Goal: Information Seeking & Learning: Learn about a topic

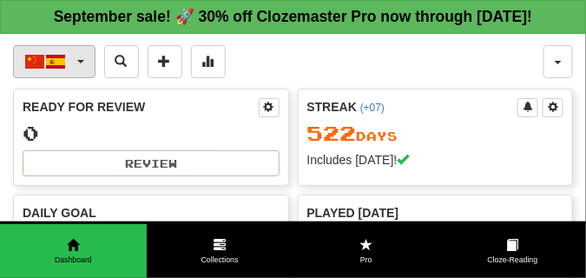
click at [79, 77] on button "中文 / Español" at bounding box center [54, 61] width 82 height 33
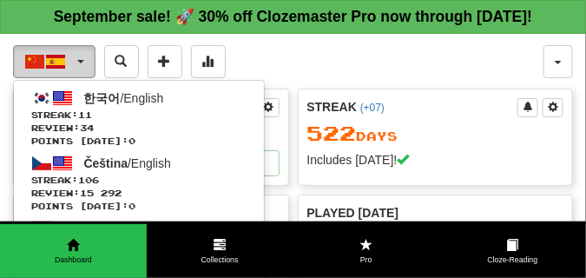
click at [79, 77] on button "中文 / Español" at bounding box center [54, 61] width 82 height 33
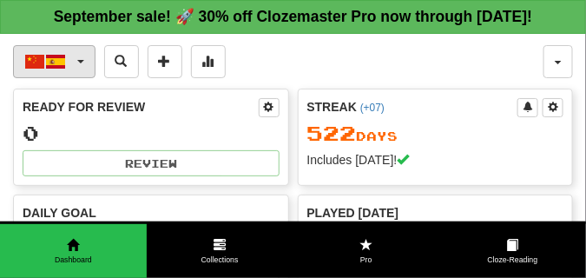
click at [79, 77] on button "中文 / Español" at bounding box center [54, 61] width 82 height 33
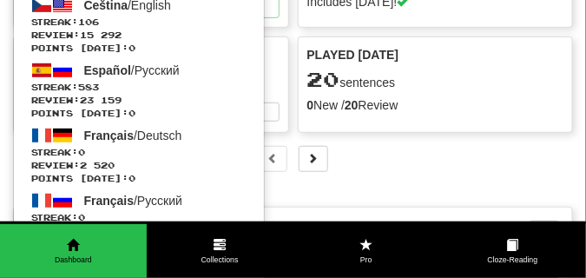
scroll to position [174, 0]
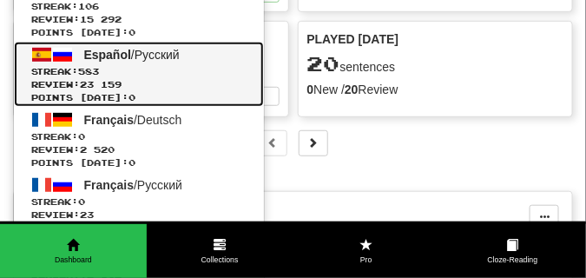
click at [97, 78] on span "Streak: 583" at bounding box center [138, 71] width 215 height 13
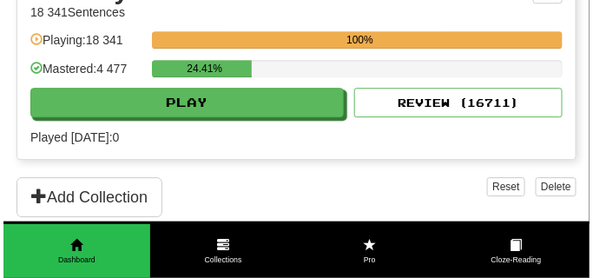
scroll to position [868, 0]
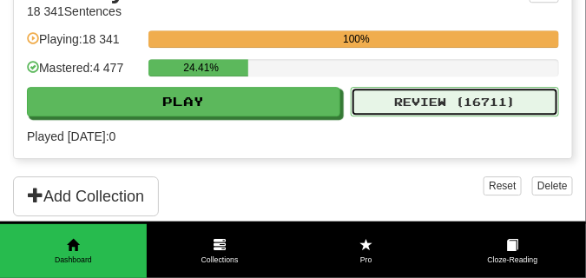
click at [423, 116] on button "Review ( 16711 )" at bounding box center [455, 102] width 208 height 30
select select "**"
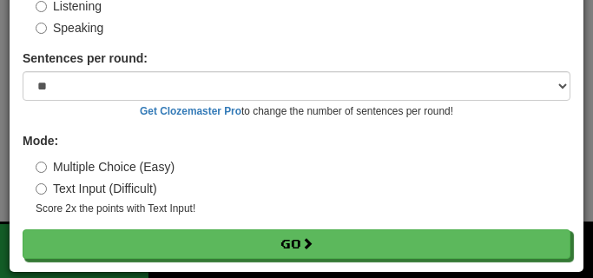
scroll to position [161, 0]
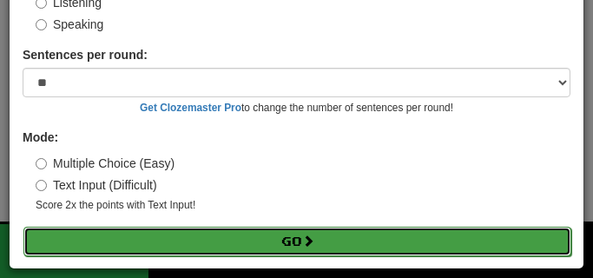
click at [222, 241] on button "Go" at bounding box center [297, 242] width 548 height 30
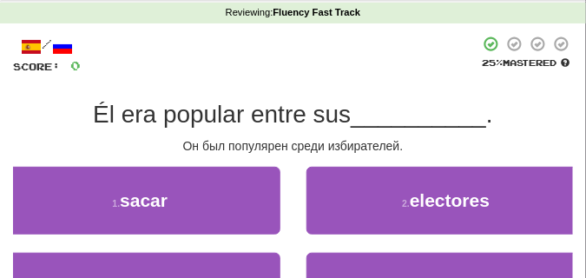
scroll to position [87, 0]
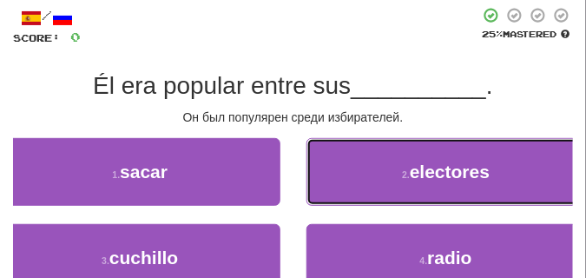
click at [356, 181] on button "2 . electores" at bounding box center [446, 172] width 280 height 68
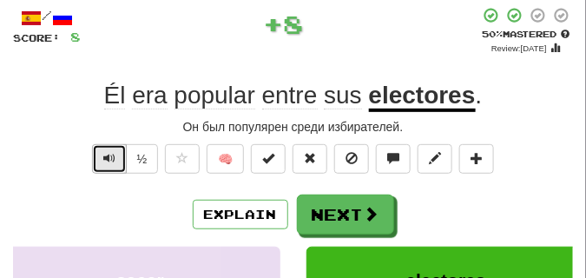
click at [103, 156] on span "Text-to-speech controls" at bounding box center [109, 158] width 12 height 12
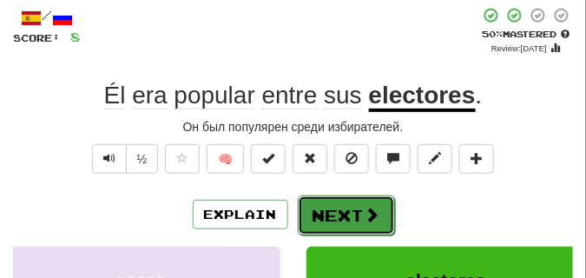
click at [332, 206] on button "Next" at bounding box center [346, 215] width 97 height 40
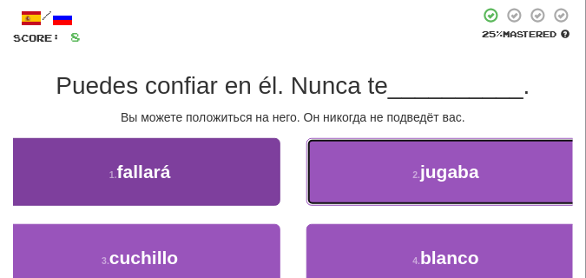
drag, startPoint x: 332, startPoint y: 206, endPoint x: 198, endPoint y: 182, distance: 135.7
click at [198, 182] on div "1 . fallará 2 . jugaba" at bounding box center [293, 181] width 612 height 86
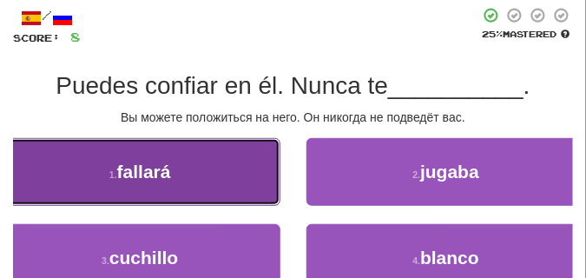
click at [198, 182] on button "1 . fallará" at bounding box center [140, 172] width 280 height 68
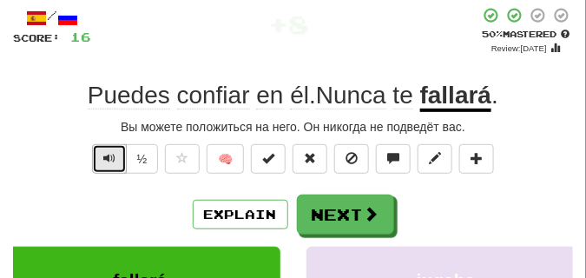
click at [115, 159] on button "Text-to-speech controls" at bounding box center [109, 159] width 35 height 30
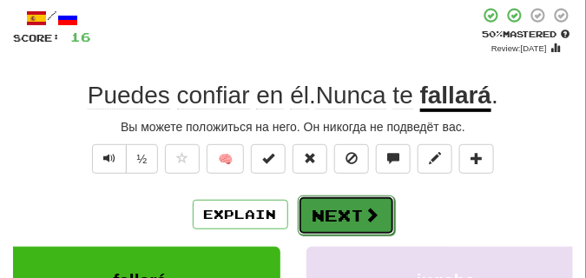
click at [339, 200] on button "Next" at bounding box center [346, 215] width 97 height 40
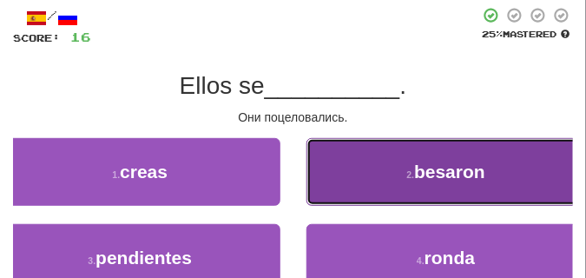
click at [391, 159] on button "2 . besaron" at bounding box center [446, 172] width 280 height 68
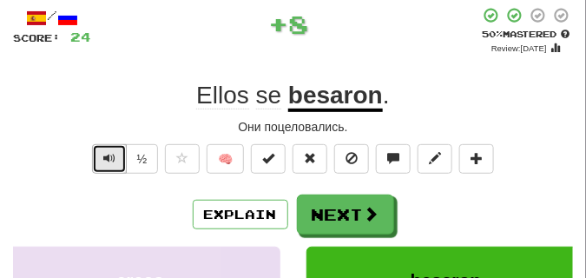
click at [116, 155] on button "Text-to-speech controls" at bounding box center [109, 159] width 35 height 30
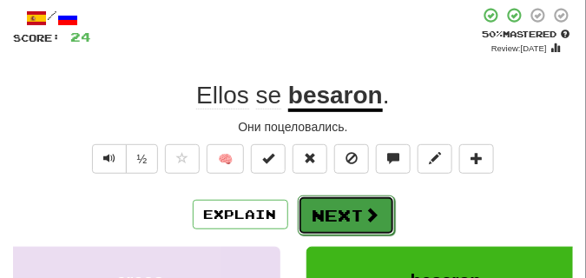
click at [336, 199] on button "Next" at bounding box center [346, 215] width 97 height 40
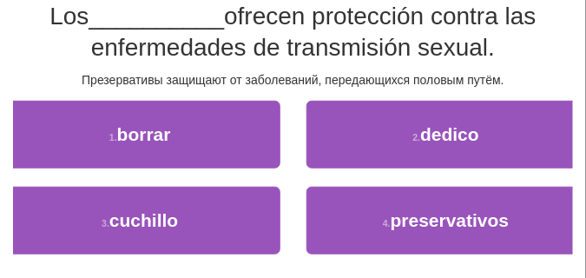
scroll to position [174, 0]
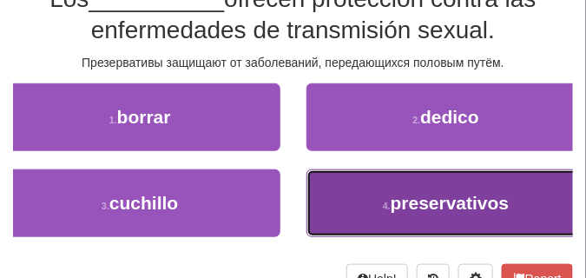
click at [350, 204] on button "4 . preservativos" at bounding box center [446, 203] width 280 height 68
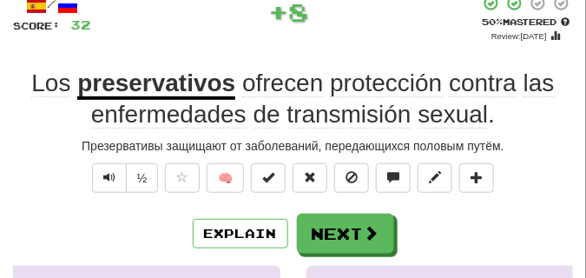
scroll to position [95, 0]
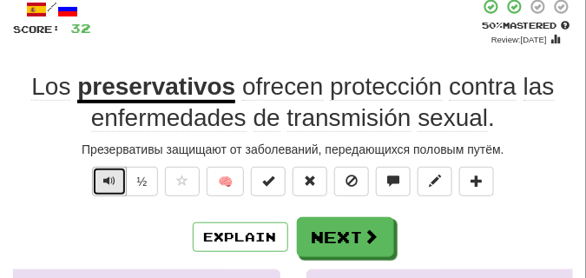
click at [115, 184] on button "Text-to-speech controls" at bounding box center [109, 182] width 35 height 30
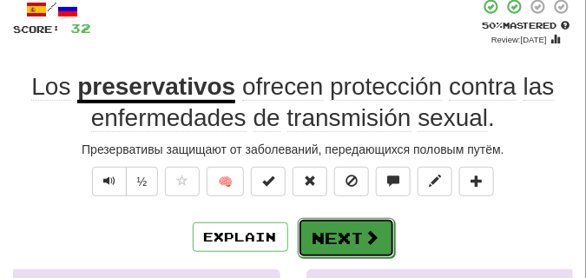
click at [320, 229] on button "Next" at bounding box center [346, 238] width 97 height 40
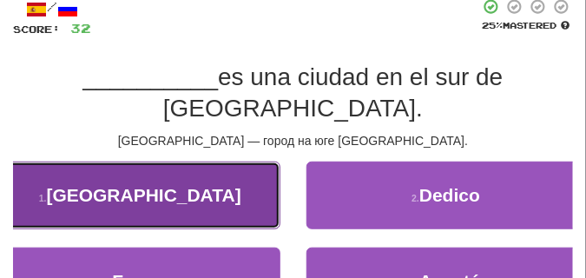
click at [203, 169] on button "1 . Córdoba" at bounding box center [140, 195] width 280 height 68
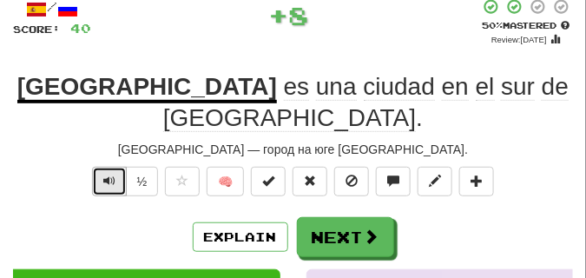
click at [103, 174] on span "Text-to-speech controls" at bounding box center [109, 180] width 12 height 12
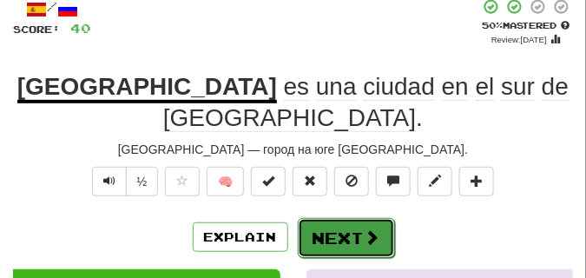
click at [324, 218] on button "Next" at bounding box center [346, 238] width 97 height 40
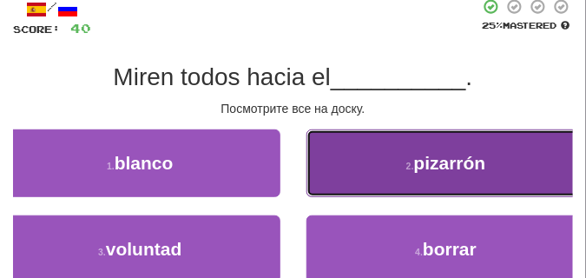
click at [411, 173] on button "2 . pizarrón" at bounding box center [446, 163] width 280 height 68
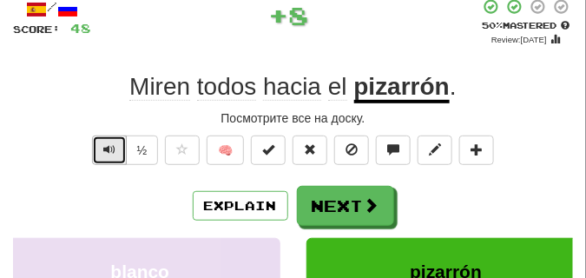
click at [101, 147] on button "Text-to-speech controls" at bounding box center [109, 150] width 35 height 30
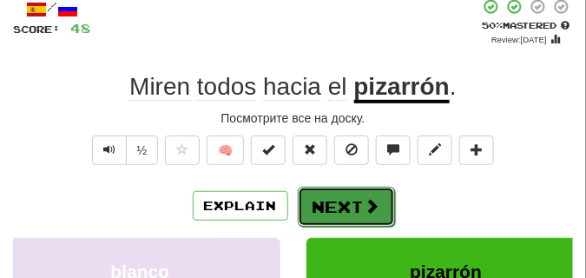
click at [345, 192] on button "Next" at bounding box center [346, 207] width 97 height 40
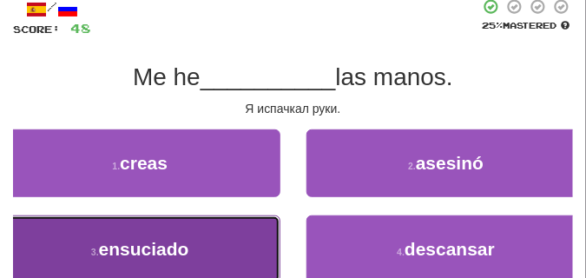
click at [207, 229] on button "3 . ensuciado" at bounding box center [140, 249] width 280 height 68
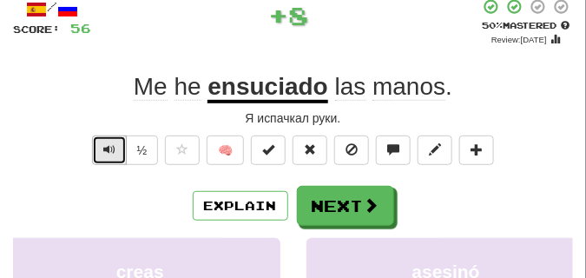
click at [103, 143] on span "Text-to-speech controls" at bounding box center [109, 149] width 12 height 12
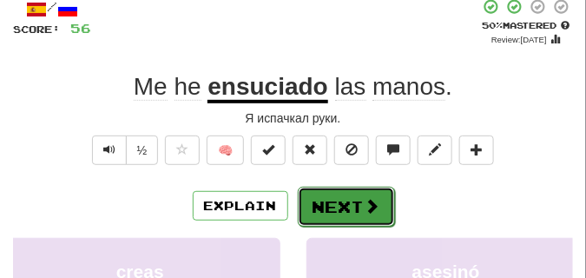
click at [348, 188] on button "Next" at bounding box center [346, 207] width 97 height 40
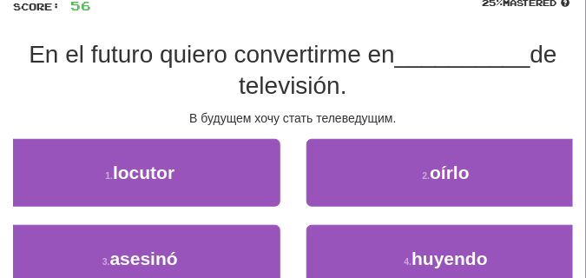
scroll to position [139, 0]
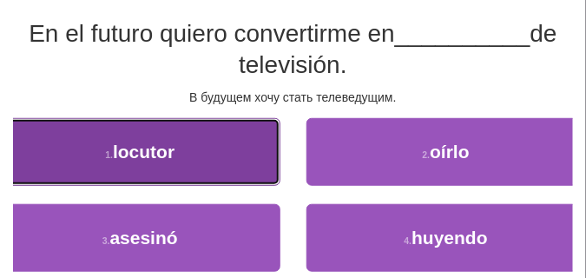
click at [269, 162] on button "1 . locutor" at bounding box center [140, 152] width 280 height 68
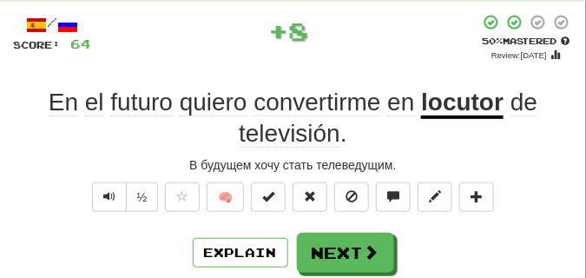
scroll to position [61, 0]
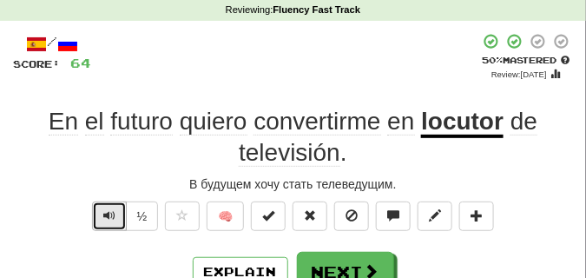
click at [107, 212] on span "Text-to-speech controls" at bounding box center [109, 215] width 12 height 12
click at [108, 212] on span "Text-to-speech controls" at bounding box center [109, 215] width 12 height 12
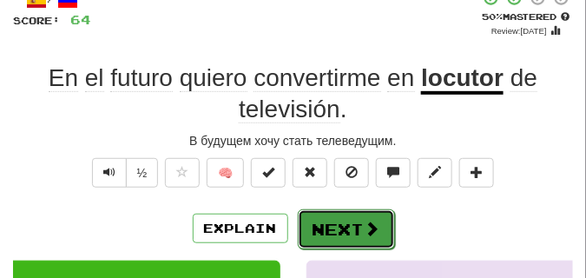
click at [352, 216] on button "Next" at bounding box center [346, 229] width 97 height 40
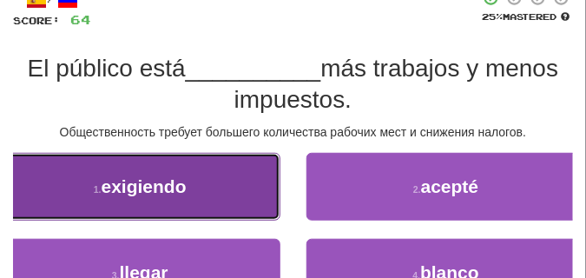
click at [217, 161] on button "1 . exigiendo" at bounding box center [140, 187] width 280 height 68
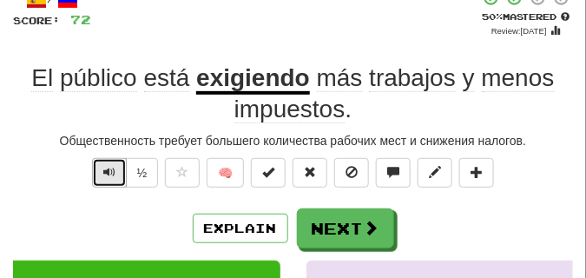
click at [115, 170] on button "Text-to-speech controls" at bounding box center [109, 173] width 35 height 30
click at [188, 113] on div "El público está exigiendo más trabajos y menos impuestos ." at bounding box center [293, 94] width 560 height 63
click at [109, 178] on span "Text-to-speech controls" at bounding box center [109, 172] width 12 height 12
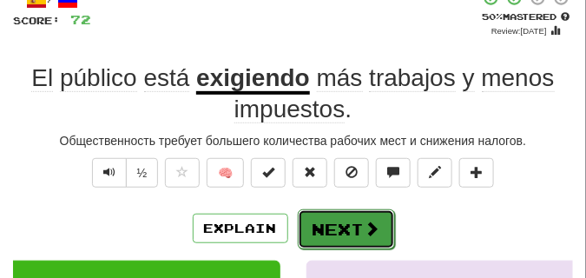
click at [322, 217] on button "Next" at bounding box center [346, 229] width 97 height 40
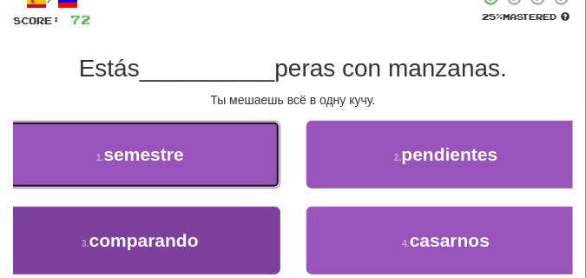
drag, startPoint x: 219, startPoint y: 137, endPoint x: 212, endPoint y: 229, distance: 92.3
click at [212, 231] on div "1 . semestre 2 . pendientes 3 . comparando 4 . casarnos" at bounding box center [293, 207] width 586 height 172
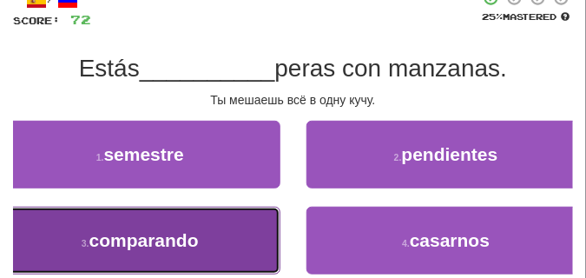
click at [212, 226] on button "3 . comparando" at bounding box center [140, 241] width 280 height 68
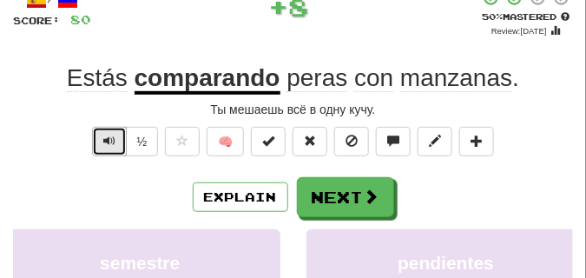
click at [104, 140] on span "Text-to-speech controls" at bounding box center [109, 141] width 12 height 12
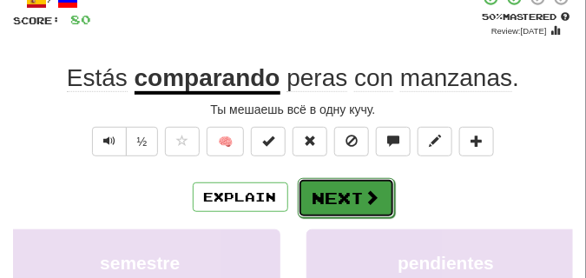
click at [379, 186] on button "Next" at bounding box center [346, 198] width 97 height 40
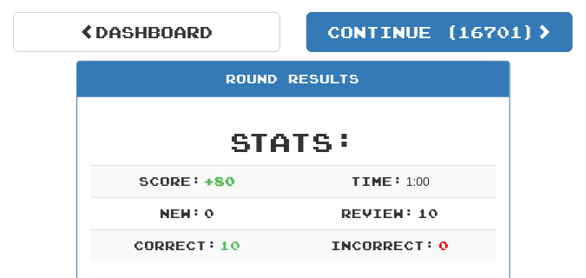
scroll to position [94, 0]
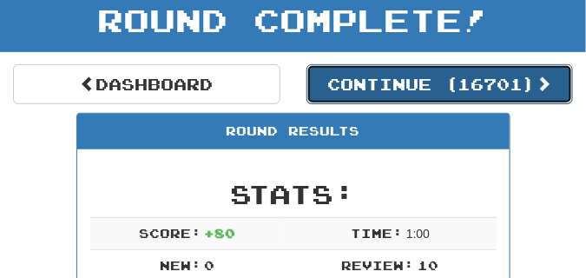
click at [392, 97] on button "Continue ( 16701 )" at bounding box center [439, 84] width 267 height 40
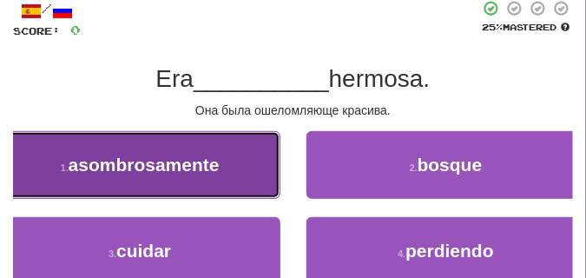
click at [221, 159] on button "1 . asombrosamente" at bounding box center [140, 165] width 280 height 68
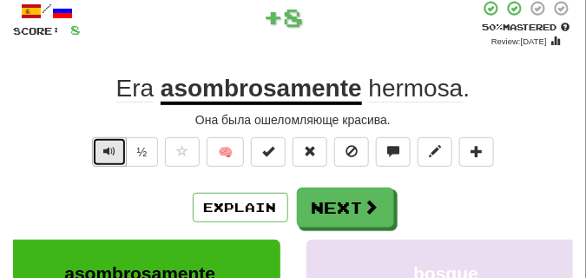
click at [106, 150] on span "Text-to-speech controls" at bounding box center [109, 151] width 12 height 12
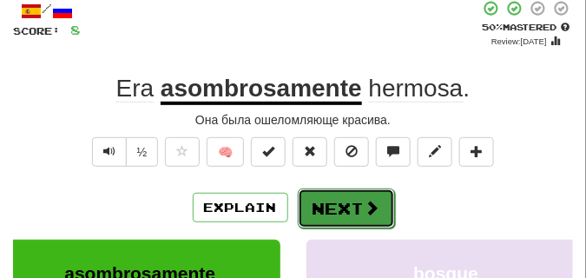
click at [339, 193] on button "Next" at bounding box center [346, 208] width 97 height 40
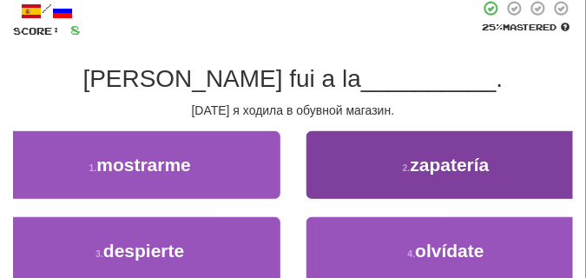
drag, startPoint x: 280, startPoint y: 176, endPoint x: 328, endPoint y: 168, distance: 48.4
click at [328, 168] on div "1 . mostrarme 2 . zapatería" at bounding box center [293, 174] width 612 height 86
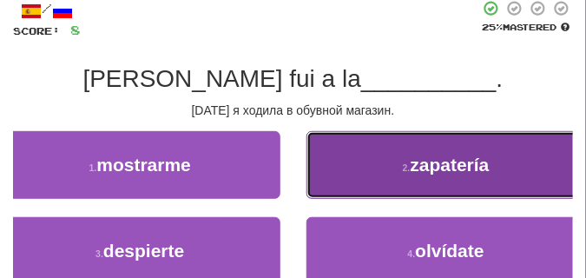
click at [328, 168] on button "2 . zapatería" at bounding box center [446, 165] width 280 height 68
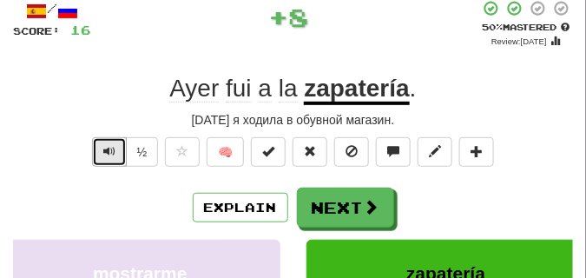
click at [108, 148] on span "Text-to-speech controls" at bounding box center [109, 151] width 12 height 12
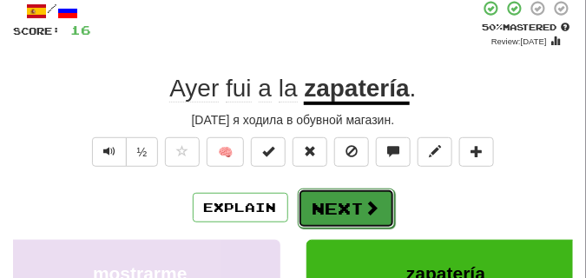
click at [338, 194] on button "Next" at bounding box center [346, 208] width 97 height 40
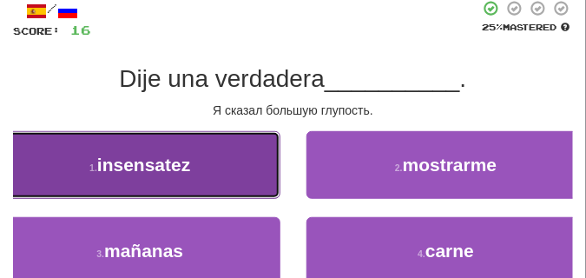
click at [239, 153] on button "1 . insensatez" at bounding box center [140, 165] width 280 height 68
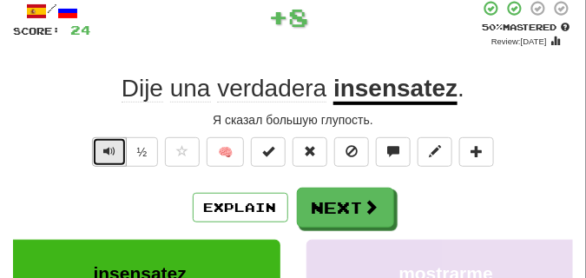
click at [109, 152] on span "Text-to-speech controls" at bounding box center [109, 151] width 12 height 12
click at [109, 151] on span "Text-to-speech controls" at bounding box center [109, 151] width 12 height 12
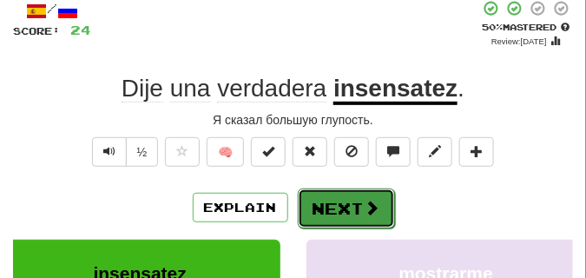
click at [345, 198] on button "Next" at bounding box center [346, 208] width 97 height 40
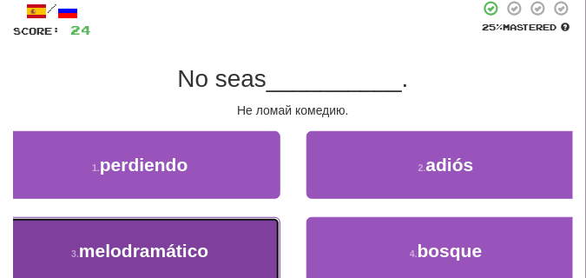
click at [223, 234] on button "3 . melodramático" at bounding box center [140, 251] width 280 height 68
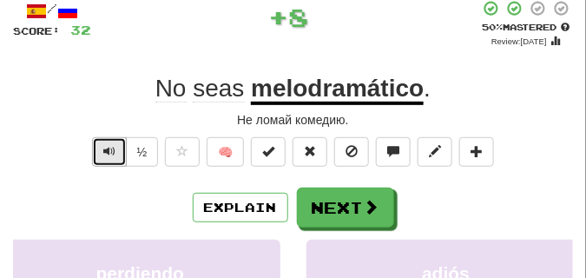
click at [111, 145] on span "Text-to-speech controls" at bounding box center [109, 151] width 12 height 12
click at [113, 145] on span "Text-to-speech controls" at bounding box center [109, 151] width 12 height 12
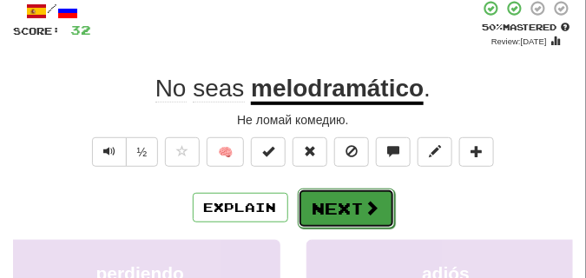
click at [381, 194] on button "Next" at bounding box center [346, 208] width 97 height 40
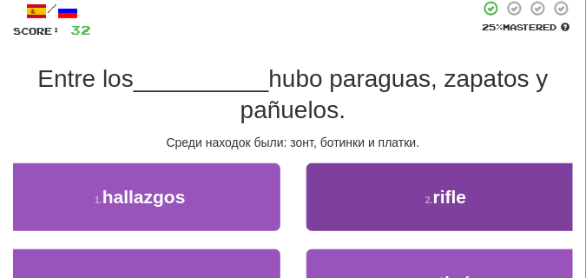
scroll to position [137, 0]
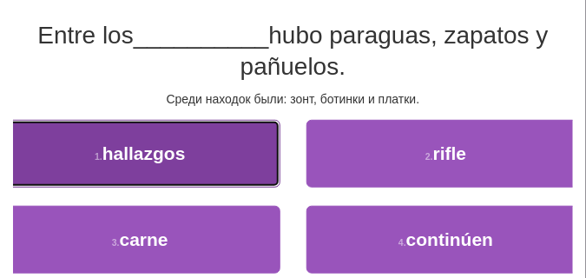
click at [247, 161] on button "1 . hallazgos" at bounding box center [140, 154] width 280 height 68
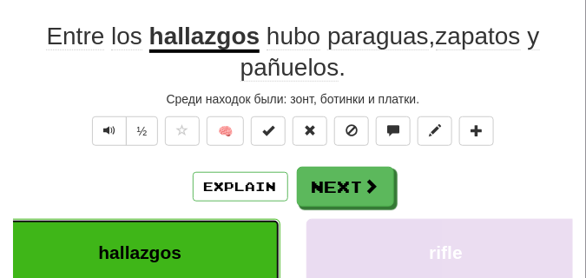
scroll to position [102, 0]
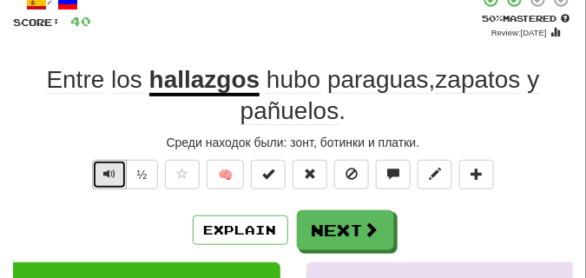
click at [109, 170] on span "Text-to-speech controls" at bounding box center [109, 174] width 12 height 12
click at [109, 169] on span "Text-to-speech controls" at bounding box center [109, 174] width 12 height 12
click at [110, 169] on span "Text-to-speech controls" at bounding box center [109, 174] width 12 height 12
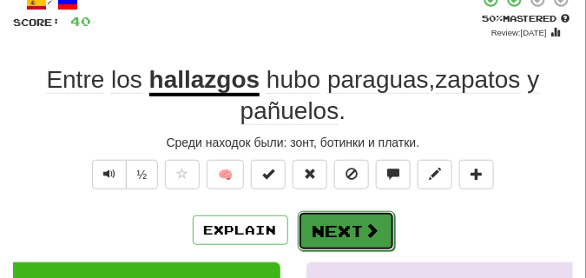
click at [362, 219] on button "Next" at bounding box center [346, 231] width 97 height 40
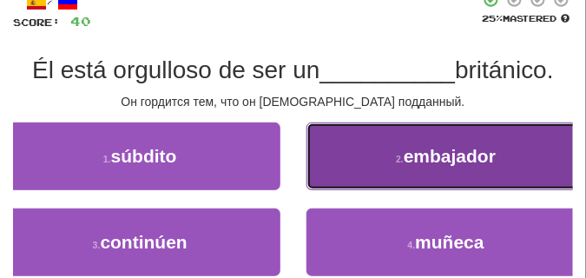
click at [343, 165] on button "2 . embajador" at bounding box center [446, 156] width 280 height 68
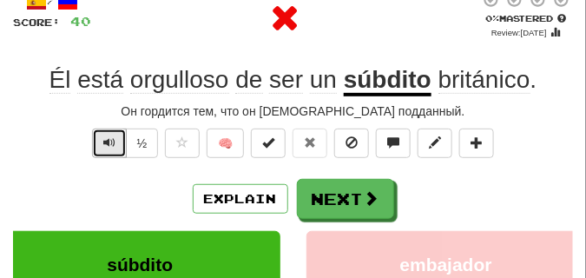
click at [106, 141] on span "Text-to-speech controls" at bounding box center [109, 142] width 12 height 12
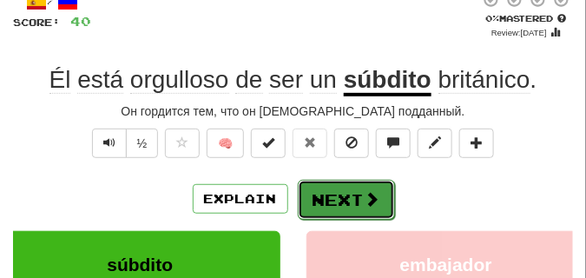
click at [311, 184] on button "Next" at bounding box center [346, 200] width 97 height 40
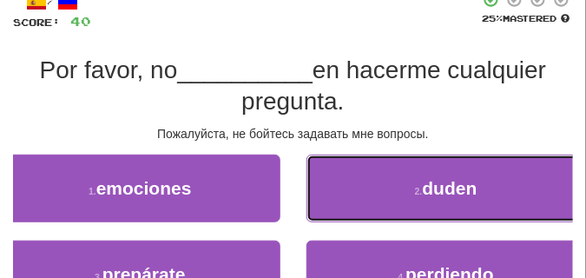
drag, startPoint x: 311, startPoint y: 184, endPoint x: 234, endPoint y: 108, distance: 108.7
click at [234, 108] on div "/ Score: 40 25 % Mastered Por favor, no __________ en hacerme cualquier pregunt…" at bounding box center [293, 177] width 560 height 372
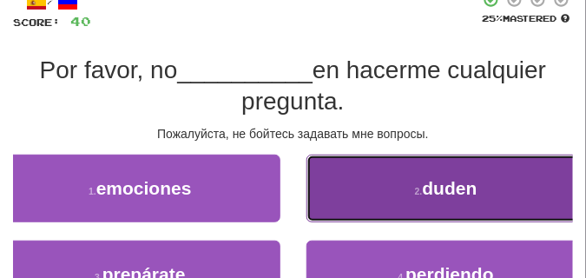
click at [357, 200] on button "2 . duden" at bounding box center [446, 189] width 280 height 68
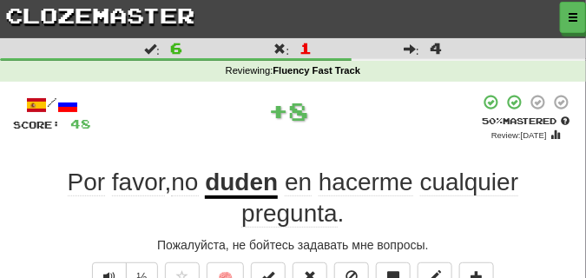
scroll to position [43, 0]
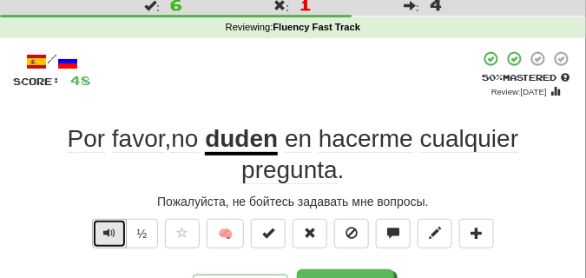
click at [108, 224] on button "Text-to-speech controls" at bounding box center [109, 234] width 35 height 30
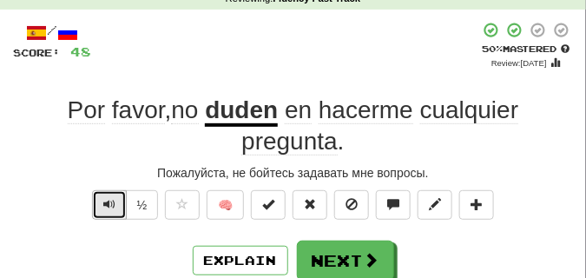
scroll to position [87, 0]
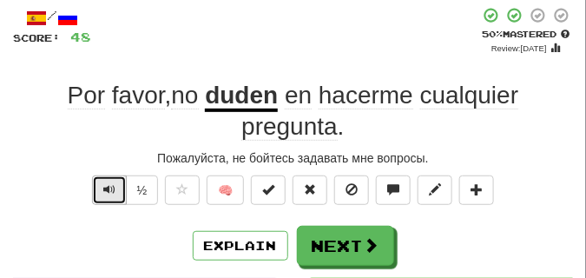
click at [109, 183] on span "Text-to-speech controls" at bounding box center [109, 189] width 12 height 12
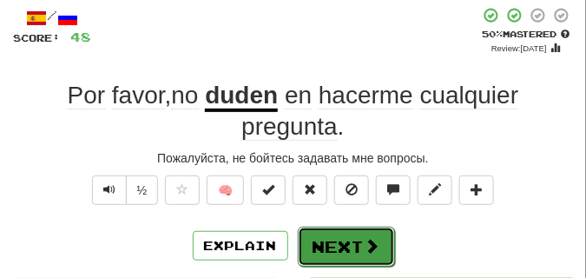
click at [337, 229] on button "Next" at bounding box center [346, 247] width 97 height 40
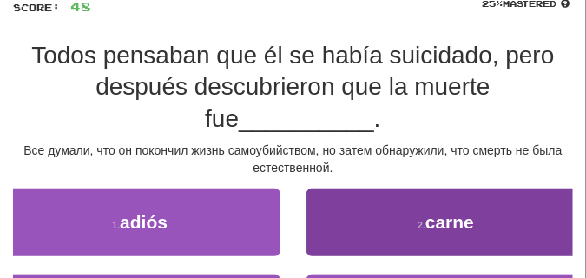
scroll to position [174, 0]
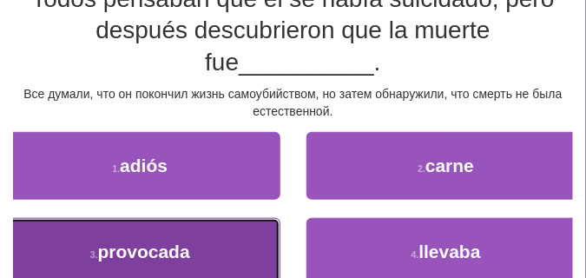
click at [192, 264] on button "3 . provocada" at bounding box center [140, 252] width 280 height 68
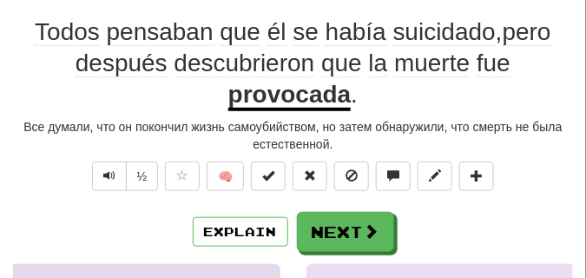
scroll to position [95, 0]
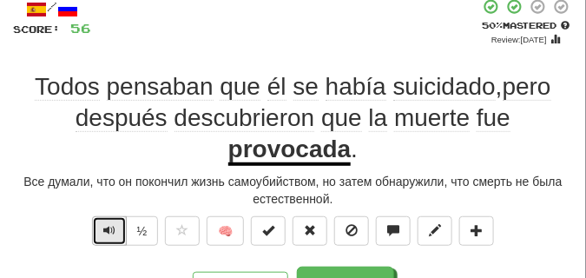
click at [110, 226] on span "Text-to-speech controls" at bounding box center [109, 230] width 12 height 12
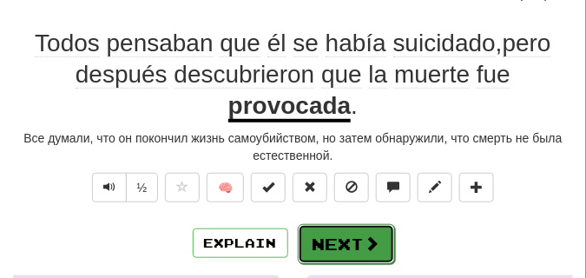
click at [326, 232] on button "Next" at bounding box center [346, 244] width 97 height 40
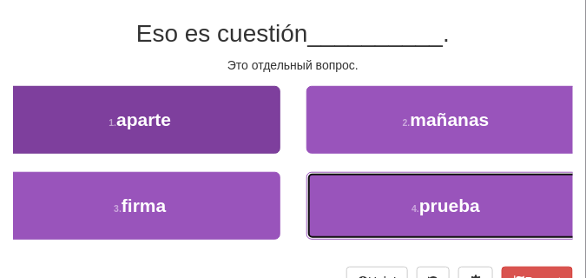
drag, startPoint x: 326, startPoint y: 232, endPoint x: 167, endPoint y: 141, distance: 183.2
click at [167, 141] on div "1 . aparte 2 . mañanas 3 . firma 4 . prueba" at bounding box center [293, 172] width 586 height 172
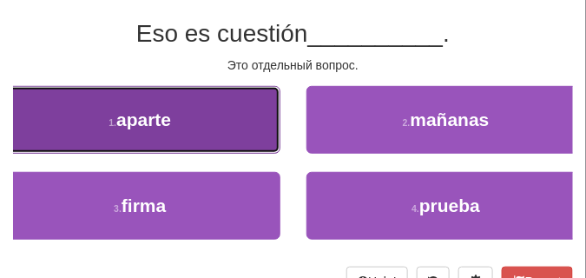
click at [167, 141] on button "1 . aparte" at bounding box center [140, 120] width 280 height 68
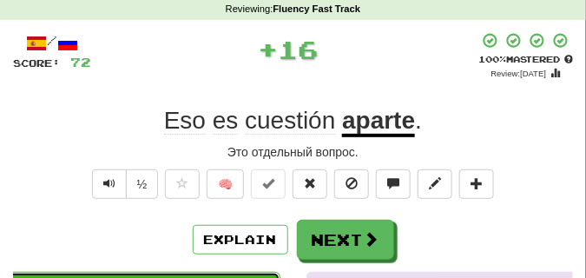
scroll to position [61, 0]
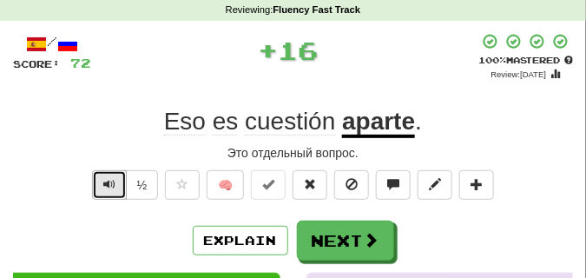
click at [98, 174] on button "Text-to-speech controls" at bounding box center [109, 185] width 35 height 30
click at [114, 185] on span "Text-to-speech controls" at bounding box center [109, 184] width 12 height 12
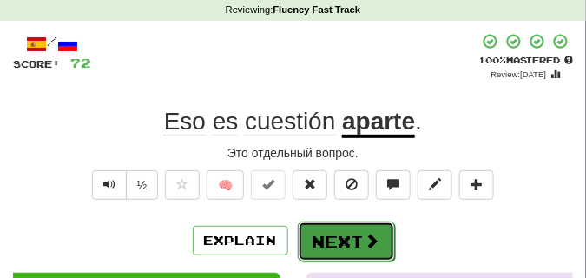
click at [333, 234] on button "Next" at bounding box center [346, 241] width 97 height 40
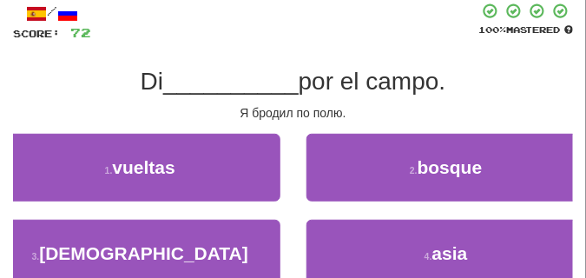
scroll to position [104, 0]
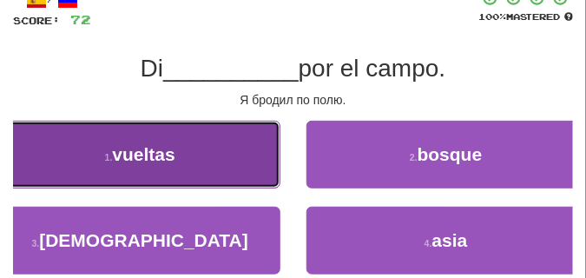
click at [186, 152] on button "1 . vueltas" at bounding box center [140, 155] width 280 height 68
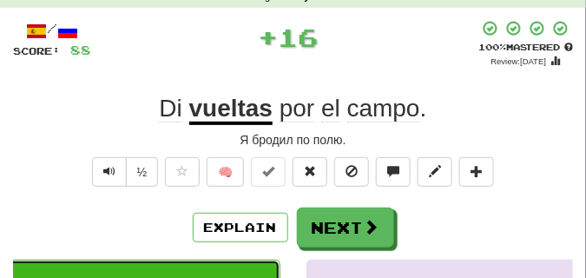
scroll to position [61, 0]
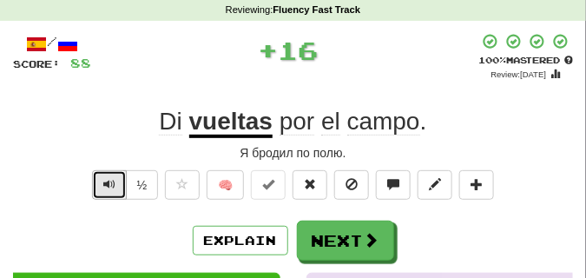
click at [103, 178] on span "Text-to-speech controls" at bounding box center [109, 184] width 12 height 12
click at [104, 178] on span "Text-to-speech controls" at bounding box center [109, 184] width 12 height 12
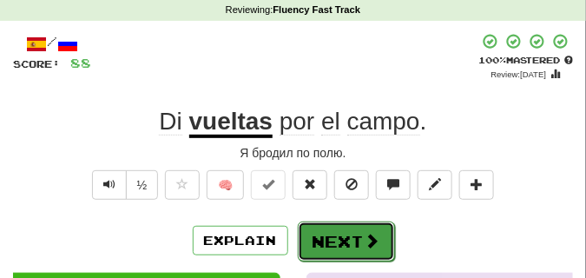
click at [353, 227] on button "Next" at bounding box center [346, 241] width 97 height 40
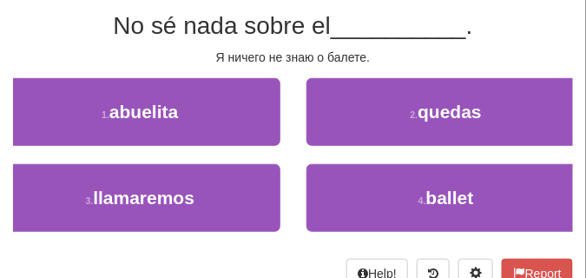
scroll to position [148, 0]
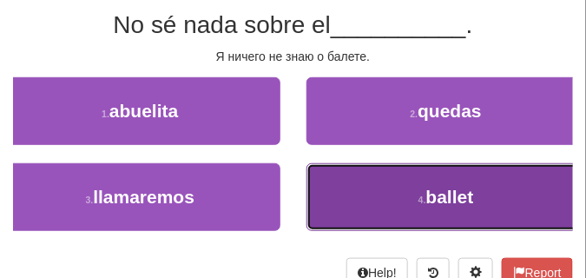
click at [358, 174] on button "4 . ballet" at bounding box center [446, 197] width 280 height 68
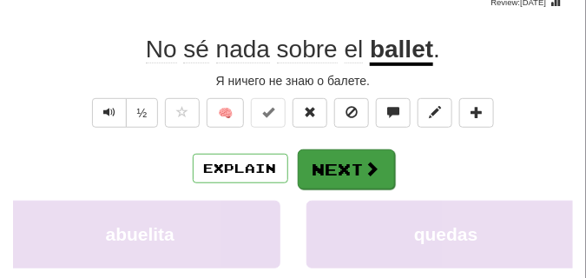
scroll to position [113, 0]
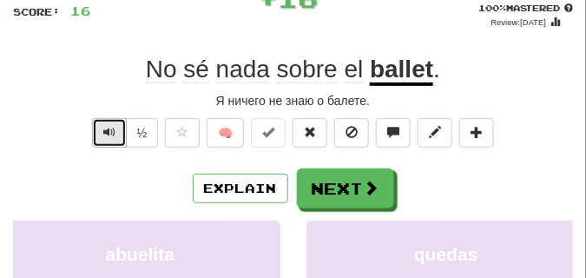
click at [110, 133] on span "Text-to-speech controls" at bounding box center [109, 132] width 12 height 12
click at [111, 132] on span "Text-to-speech controls" at bounding box center [109, 132] width 12 height 12
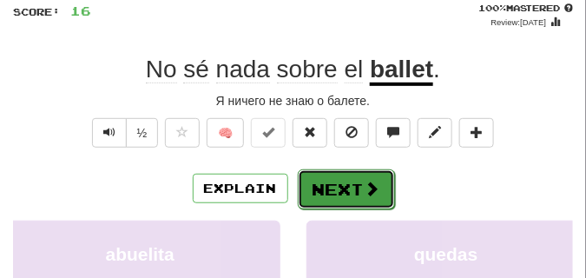
click at [390, 180] on button "Next" at bounding box center [346, 189] width 97 height 40
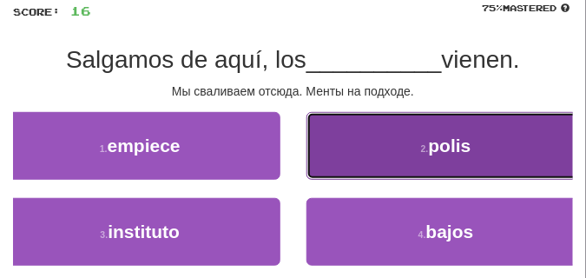
click at [402, 154] on button "2 . polis" at bounding box center [446, 146] width 280 height 68
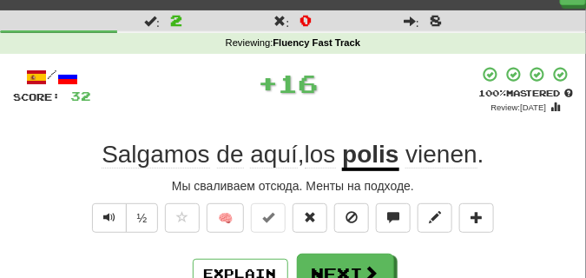
scroll to position [43, 0]
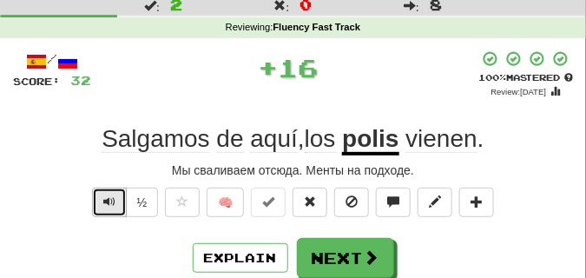
click at [110, 195] on span "Text-to-speech controls" at bounding box center [109, 201] width 12 height 12
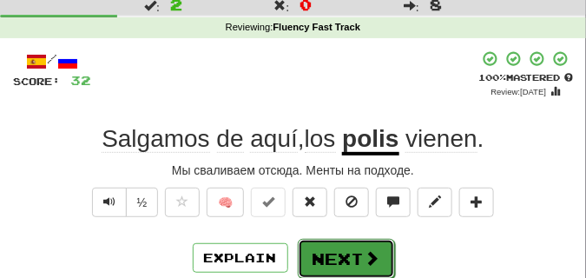
click at [316, 245] on button "Next" at bounding box center [346, 259] width 97 height 40
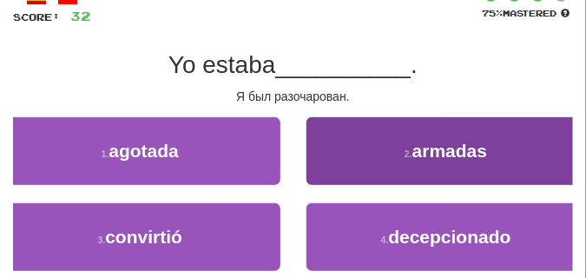
scroll to position [130, 0]
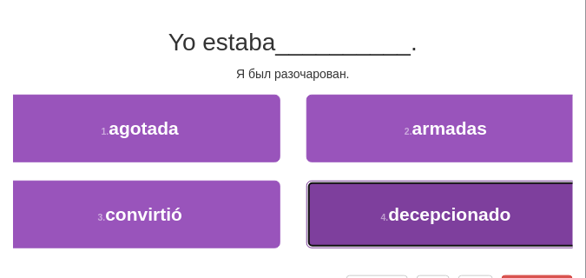
click at [318, 227] on button "4 . decepcionado" at bounding box center [446, 215] width 280 height 68
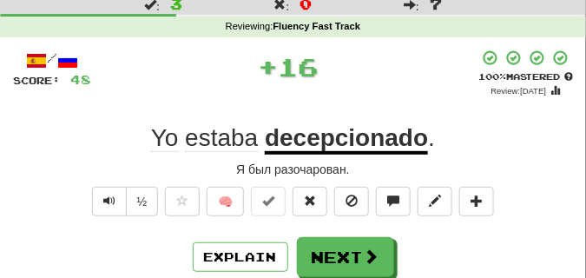
scroll to position [43, 0]
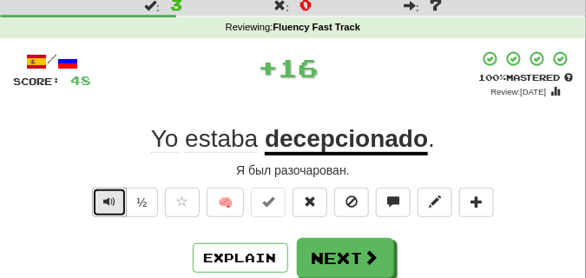
click at [112, 200] on span "Text-to-speech controls" at bounding box center [109, 201] width 12 height 12
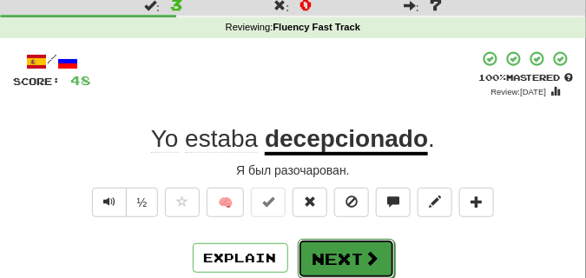
click at [327, 260] on button "Next" at bounding box center [346, 259] width 97 height 40
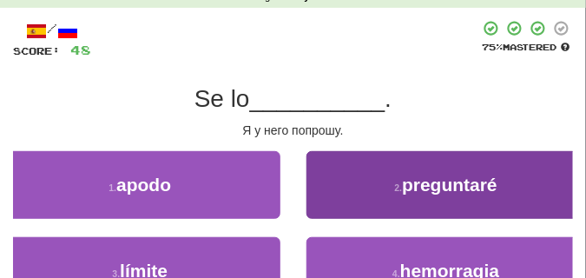
scroll to position [87, 0]
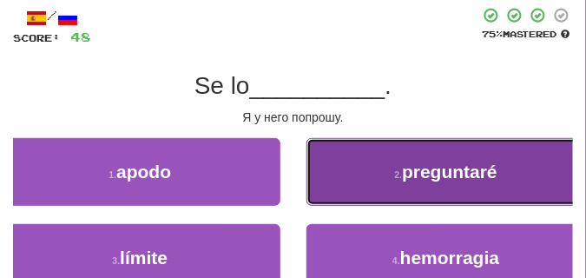
click at [307, 164] on button "2 . preguntaré" at bounding box center [446, 172] width 280 height 68
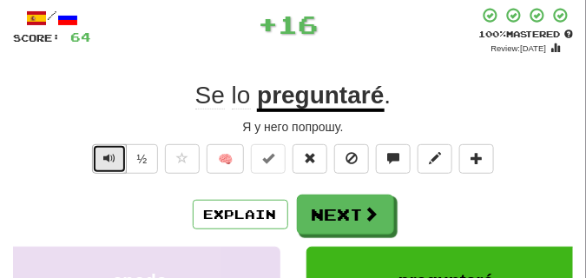
click at [110, 156] on span "Text-to-speech controls" at bounding box center [109, 158] width 12 height 12
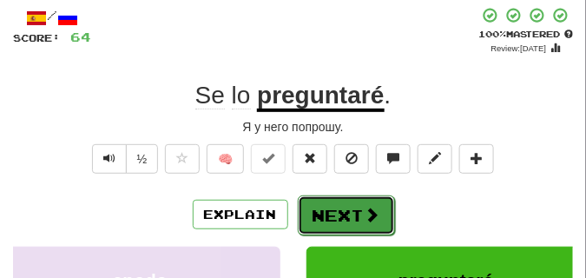
click at [323, 209] on button "Next" at bounding box center [346, 215] width 97 height 40
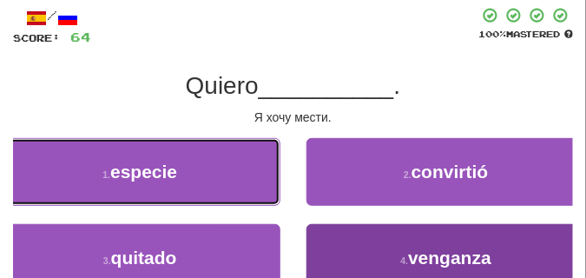
drag, startPoint x: 265, startPoint y: 170, endPoint x: 318, endPoint y: 239, distance: 86.7
click at [318, 240] on div "1 . especie 2 . convirtió 3 . quitado 4 . venganza" at bounding box center [293, 224] width 586 height 172
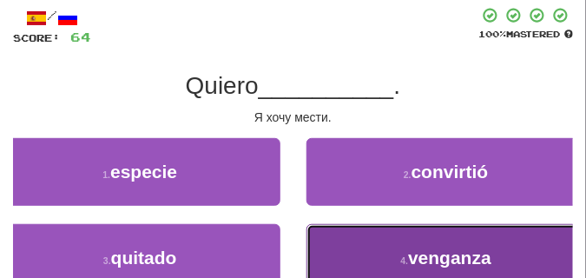
click at [318, 239] on button "4 . venganza" at bounding box center [446, 258] width 280 height 68
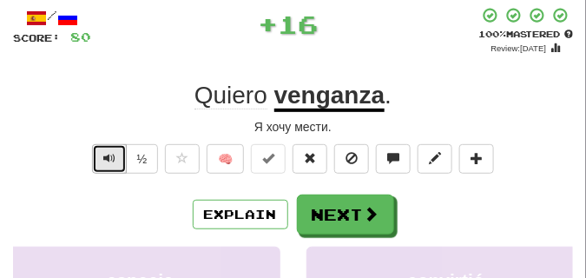
click at [109, 152] on span "Text-to-speech controls" at bounding box center [109, 158] width 12 height 12
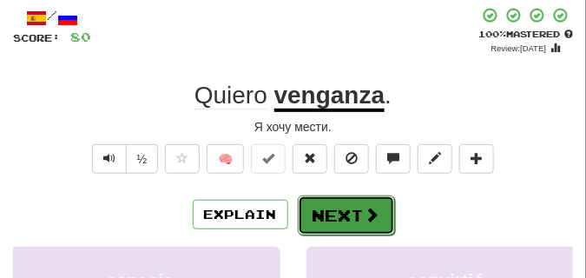
click at [312, 207] on button "Next" at bounding box center [346, 215] width 97 height 40
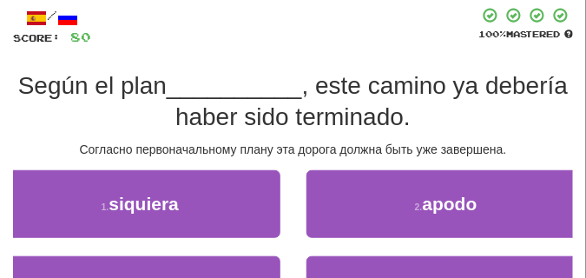
scroll to position [174, 0]
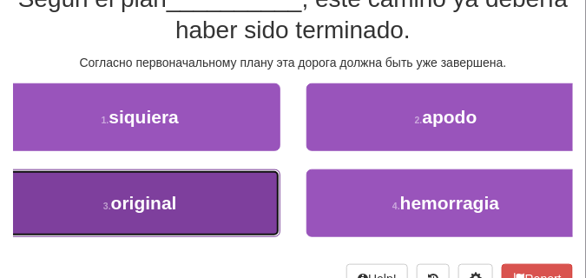
click at [94, 215] on button "3 . original" at bounding box center [140, 203] width 280 height 68
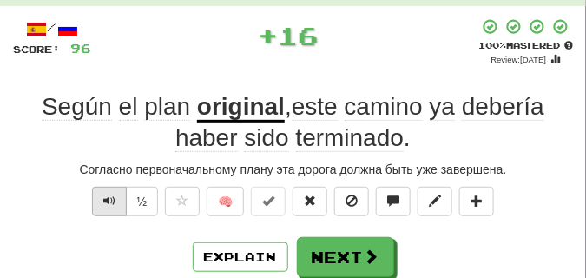
scroll to position [52, 0]
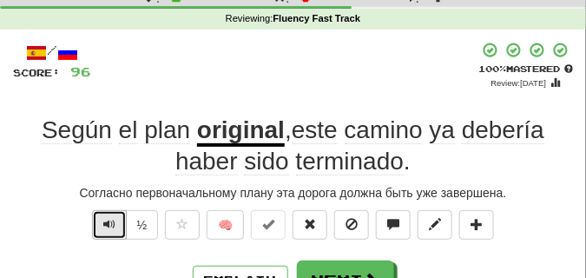
click at [106, 228] on span "Text-to-speech controls" at bounding box center [109, 224] width 12 height 12
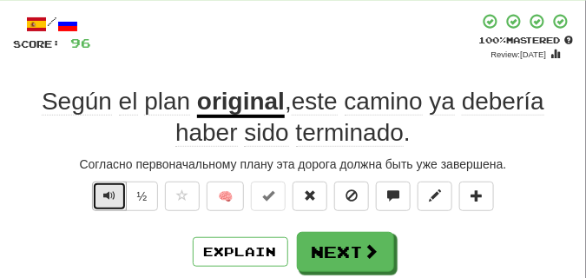
scroll to position [95, 0]
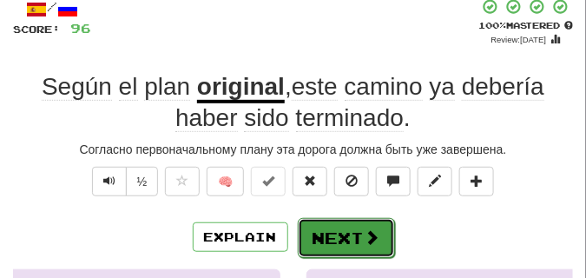
click at [335, 224] on button "Next" at bounding box center [346, 238] width 97 height 40
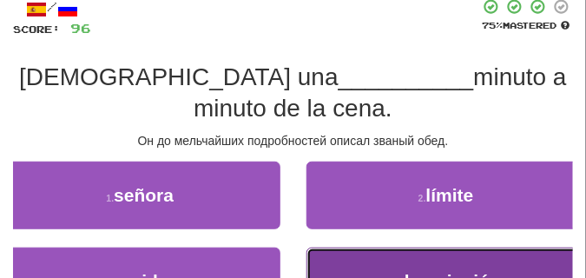
click at [335, 247] on button "4 . descripción" at bounding box center [446, 281] width 280 height 68
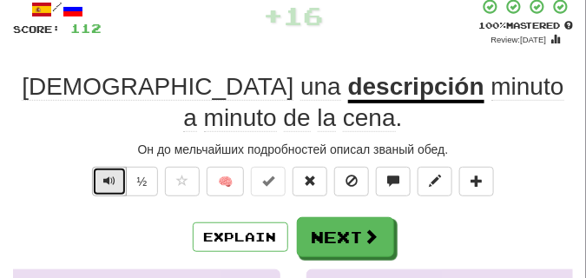
click at [109, 174] on span "Text-to-speech controls" at bounding box center [109, 180] width 12 height 12
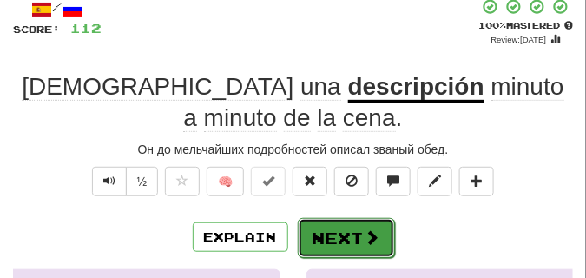
click at [355, 218] on button "Next" at bounding box center [346, 238] width 97 height 40
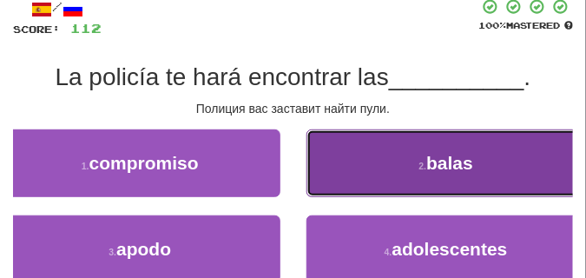
click at [369, 171] on button "2 . balas" at bounding box center [446, 163] width 280 height 68
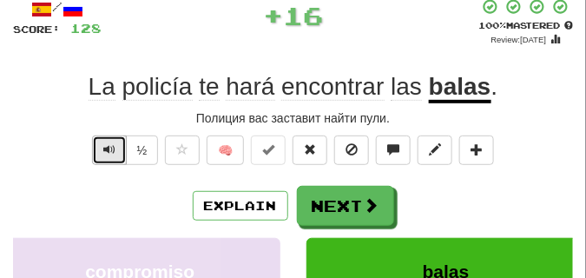
click at [98, 162] on button "Text-to-speech controls" at bounding box center [109, 150] width 35 height 30
click at [101, 153] on button "Text-to-speech controls" at bounding box center [109, 150] width 35 height 30
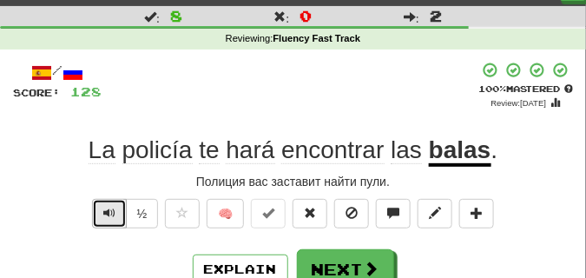
scroll to position [52, 0]
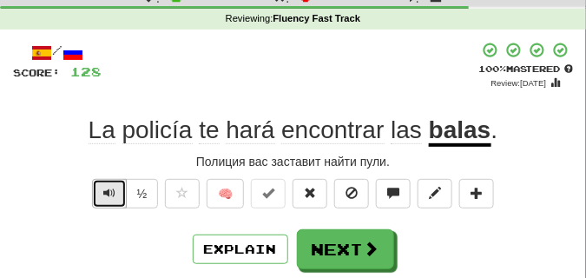
click at [107, 193] on span "Text-to-speech controls" at bounding box center [109, 193] width 12 height 12
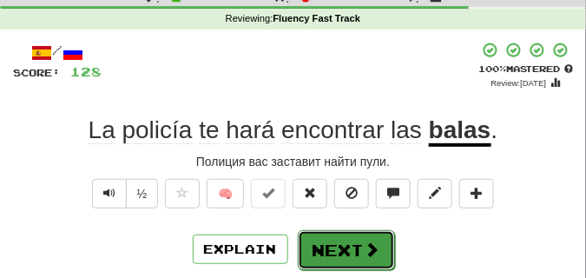
click at [359, 237] on button "Next" at bounding box center [346, 250] width 97 height 40
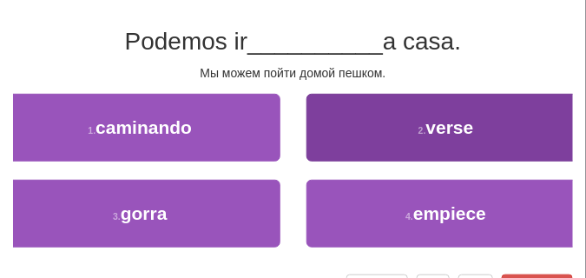
scroll to position [139, 0]
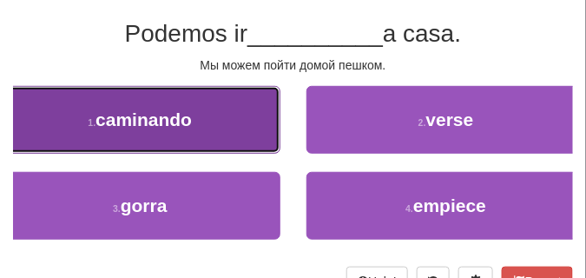
click at [188, 125] on span "caminando" at bounding box center [143, 119] width 96 height 20
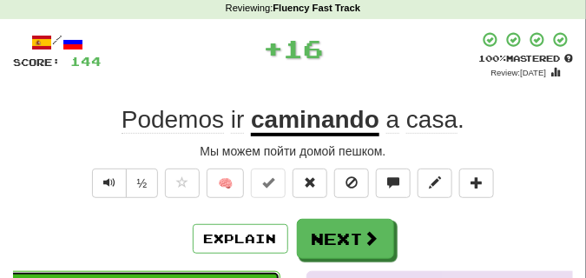
scroll to position [61, 0]
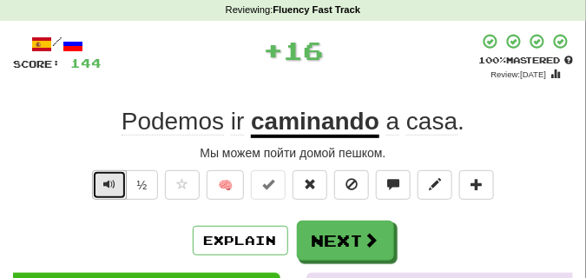
click at [108, 181] on span "Text-to-speech controls" at bounding box center [109, 184] width 12 height 12
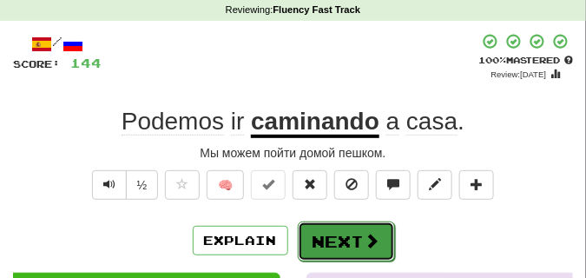
click at [318, 224] on button "Next" at bounding box center [346, 241] width 97 height 40
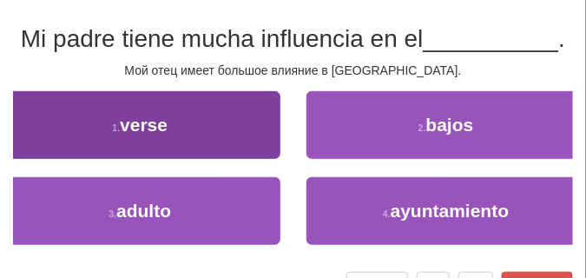
scroll to position [148, 0]
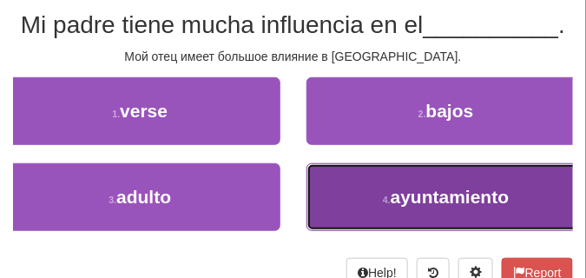
click at [320, 189] on button "4 . ayuntamiento" at bounding box center [446, 197] width 280 height 68
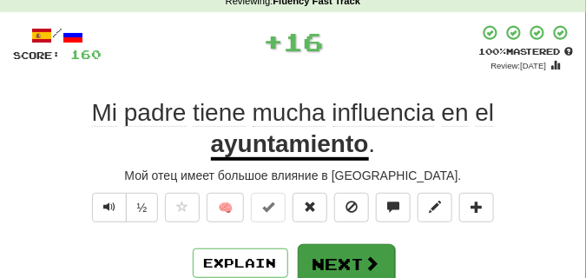
scroll to position [69, 0]
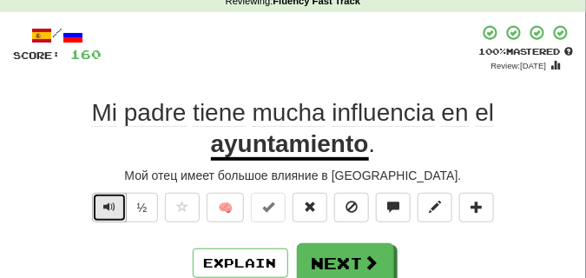
click at [121, 208] on button "Text-to-speech controls" at bounding box center [109, 208] width 35 height 30
click at [115, 197] on button "Text-to-speech controls" at bounding box center [109, 208] width 35 height 30
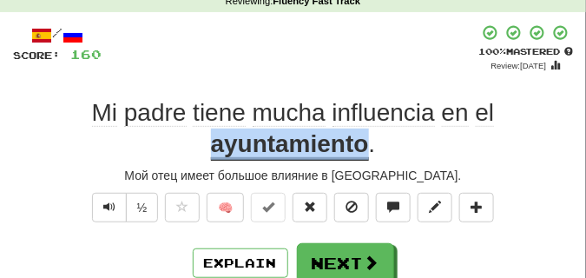
drag, startPoint x: 208, startPoint y: 150, endPoint x: 363, endPoint y: 156, distance: 154.7
click at [363, 156] on div "Mi padre tiene mucha influencia en el ayuntamiento ." at bounding box center [293, 128] width 560 height 63
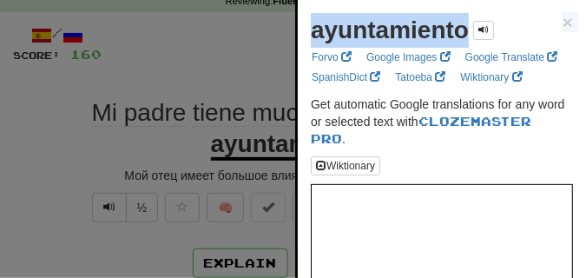
drag, startPoint x: 310, startPoint y: 36, endPoint x: 463, endPoint y: 52, distance: 153.6
copy div "ayuntamiento × Forvo Google Images Google Translate SpanishDict Tatoeba Wiktion…"
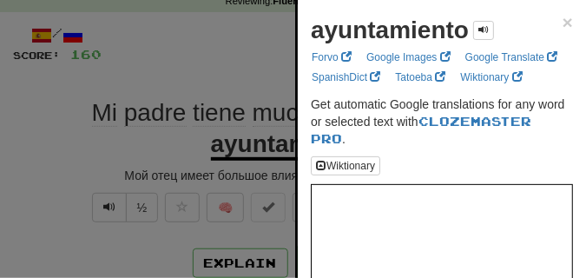
click at [159, 70] on div at bounding box center [293, 139] width 586 height 278
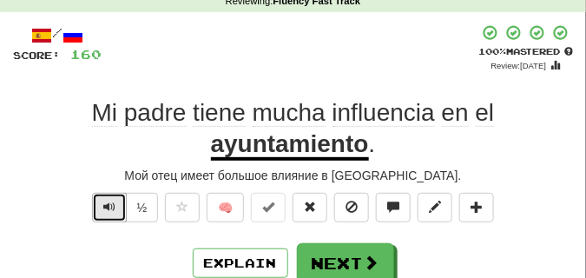
click at [106, 211] on span "Text-to-speech controls" at bounding box center [109, 207] width 12 height 12
click at [106, 209] on span "Text-to-speech controls" at bounding box center [109, 207] width 12 height 12
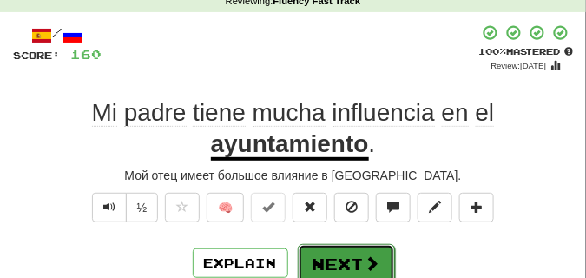
click at [346, 247] on button "Next" at bounding box center [346, 264] width 97 height 40
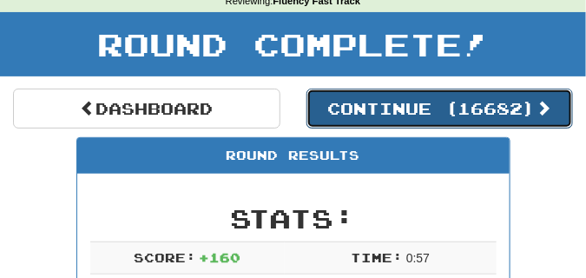
click at [356, 119] on button "Continue ( 16682 )" at bounding box center [439, 109] width 267 height 40
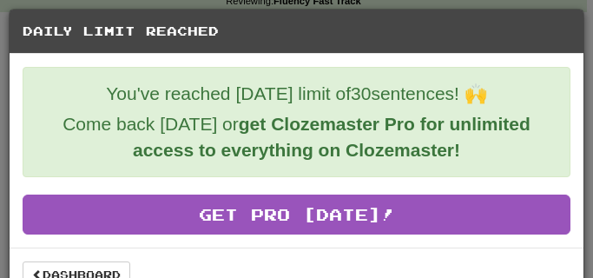
scroll to position [31, 0]
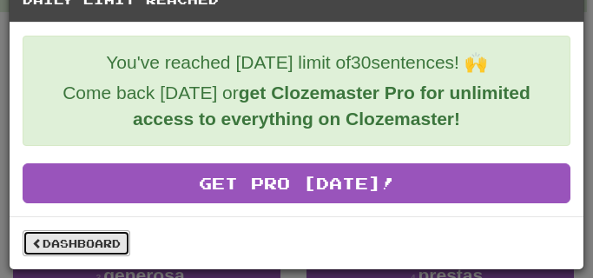
click at [63, 241] on link "Dashboard" at bounding box center [77, 243] width 108 height 26
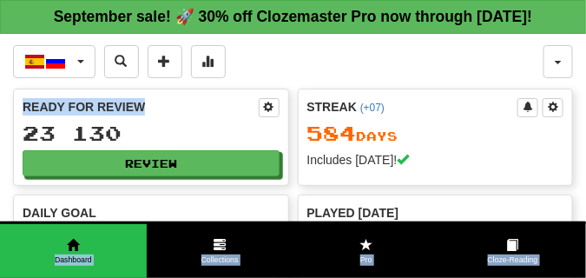
drag, startPoint x: 0, startPoint y: 0, endPoint x: 181, endPoint y: 132, distance: 223.7
click at [181, 115] on div "Ready for Review" at bounding box center [141, 106] width 236 height 17
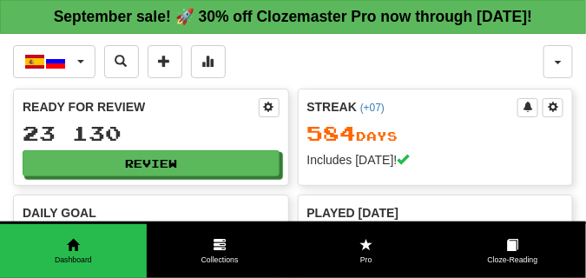
click at [281, 78] on div "Español / Русский 한국어 / English Streak: 11 Review: 34 Points [DATE]: 0 Čeština …" at bounding box center [278, 61] width 530 height 33
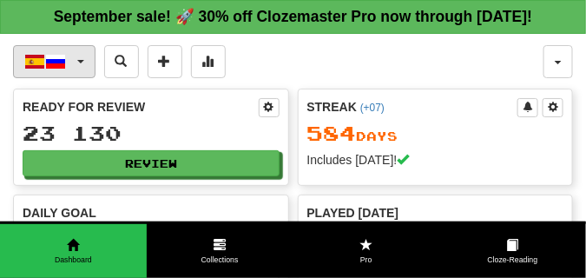
click at [85, 78] on button "Español / Русский" at bounding box center [54, 61] width 82 height 33
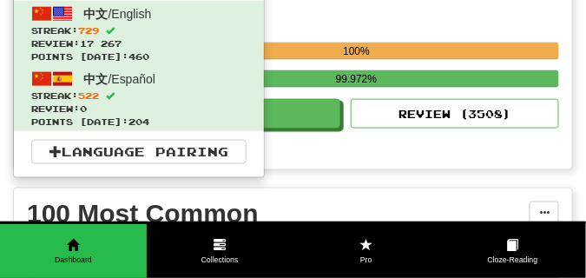
scroll to position [391, 0]
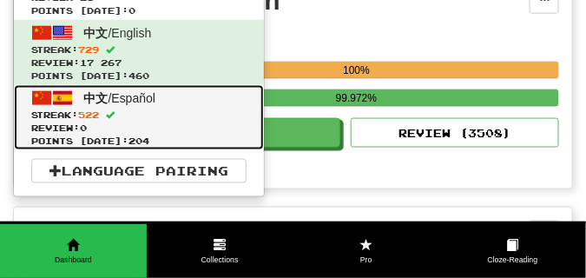
click at [119, 128] on link "中文 / Español Streak: 522 Review: 0 Points [DATE]: 204" at bounding box center [139, 117] width 250 height 65
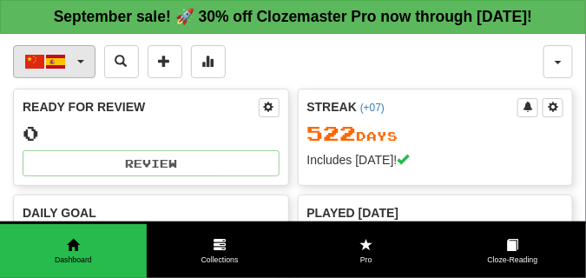
click at [78, 63] on span "button" at bounding box center [80, 61] width 7 height 3
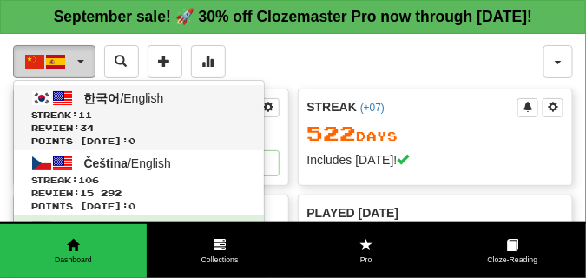
scroll to position [43, 0]
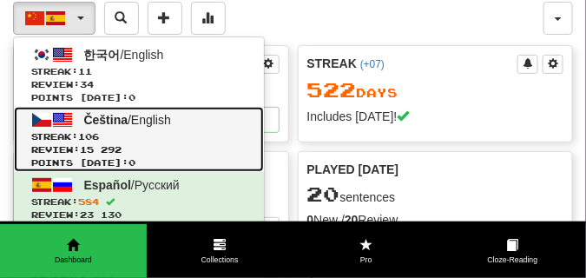
click at [92, 127] on span "Čeština" at bounding box center [106, 120] width 44 height 14
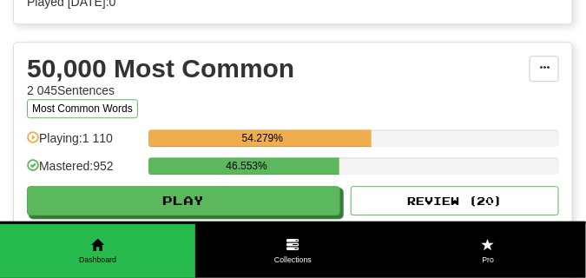
scroll to position [1997, 0]
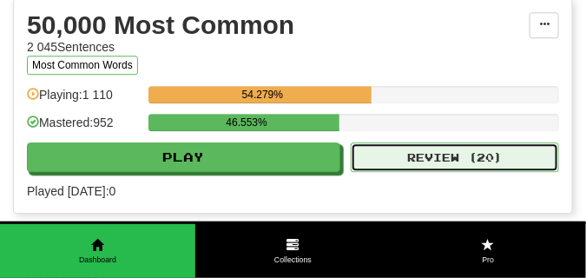
click at [418, 172] on button "Review ( 20 )" at bounding box center [455, 157] width 208 height 30
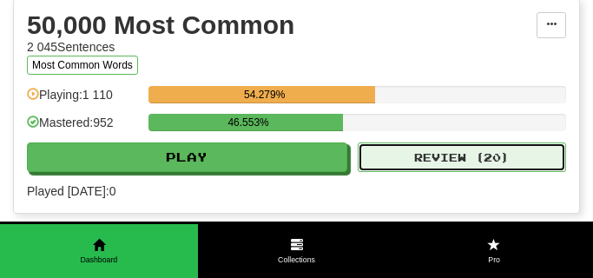
select select "**"
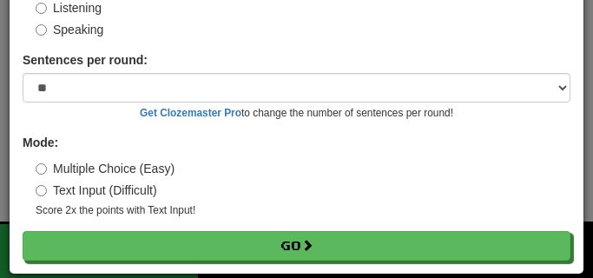
scroll to position [161, 0]
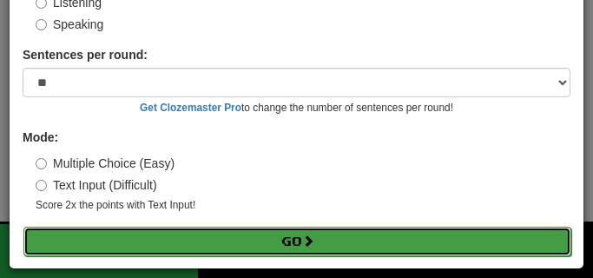
click at [192, 236] on button "Go" at bounding box center [297, 242] width 548 height 30
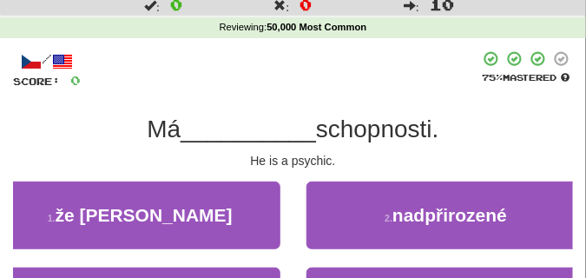
scroll to position [87, 0]
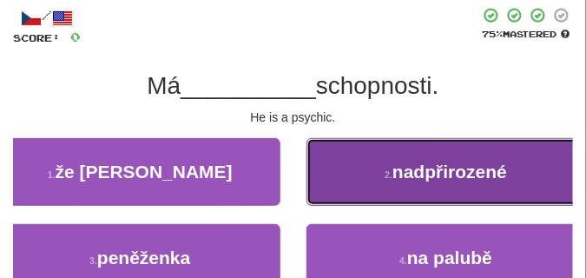
click at [380, 181] on button "2 . nadpřirozené" at bounding box center [446, 172] width 280 height 68
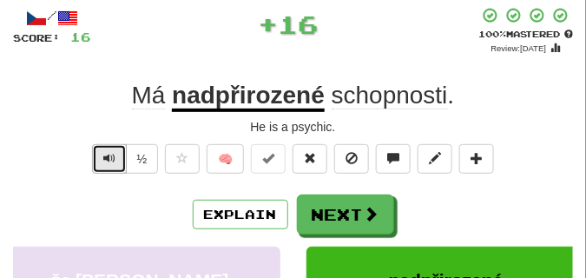
click at [112, 158] on span "Text-to-speech controls" at bounding box center [109, 158] width 12 height 12
click at [113, 158] on span "Text-to-speech controls" at bounding box center [109, 158] width 12 height 12
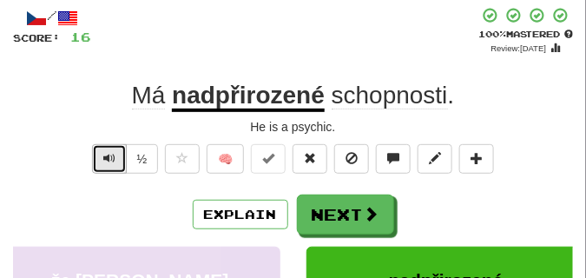
click at [113, 158] on span "Text-to-speech controls" at bounding box center [109, 158] width 12 height 12
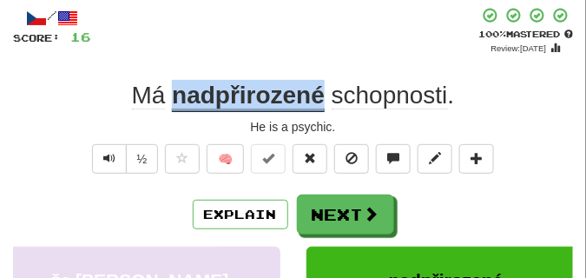
drag, startPoint x: 175, startPoint y: 89, endPoint x: 325, endPoint y: 91, distance: 149.3
click at [325, 91] on div "Má nadpřirozené schopnosti ." at bounding box center [293, 95] width 560 height 31
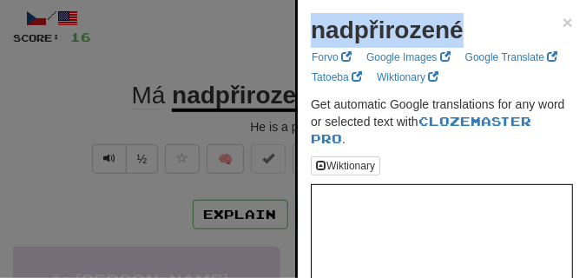
drag, startPoint x: 318, startPoint y: 24, endPoint x: 466, endPoint y: 31, distance: 148.6
click at [466, 31] on div "nadpřirozené ×" at bounding box center [442, 30] width 262 height 35
copy strong "nadpřirozené"
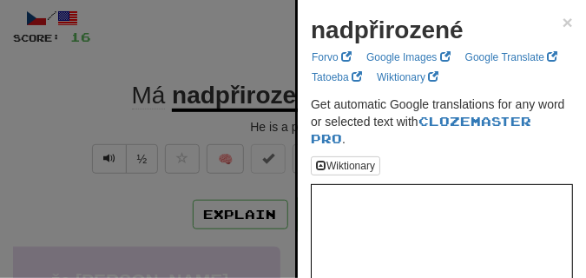
click at [201, 67] on div at bounding box center [293, 139] width 586 height 278
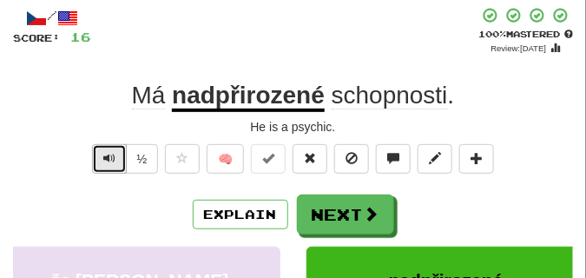
click at [108, 154] on span "Text-to-speech controls" at bounding box center [109, 158] width 12 height 12
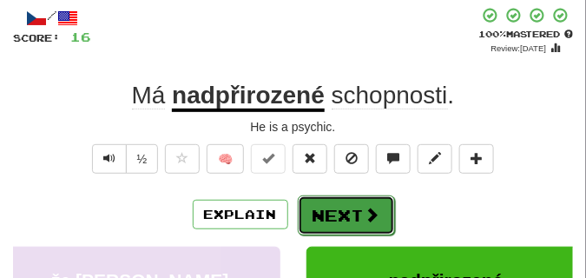
click at [340, 206] on button "Next" at bounding box center [346, 215] width 97 height 40
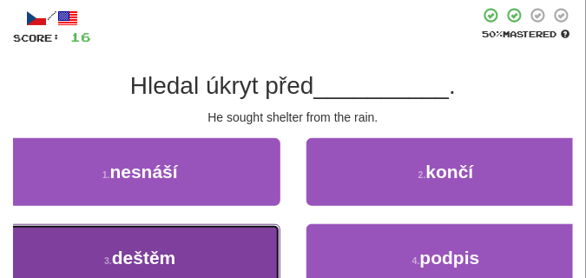
click at [186, 245] on button "3 . deštěm" at bounding box center [140, 258] width 280 height 68
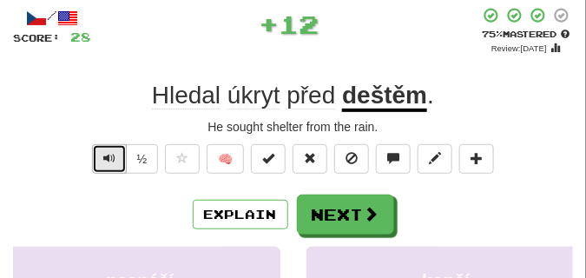
click at [109, 145] on button "Text-to-speech controls" at bounding box center [109, 159] width 35 height 30
click at [112, 146] on button "Text-to-speech controls" at bounding box center [109, 159] width 35 height 30
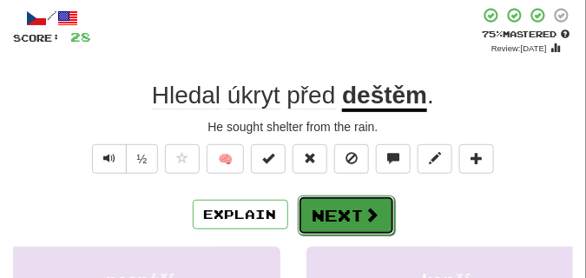
click at [313, 202] on button "Next" at bounding box center [346, 215] width 97 height 40
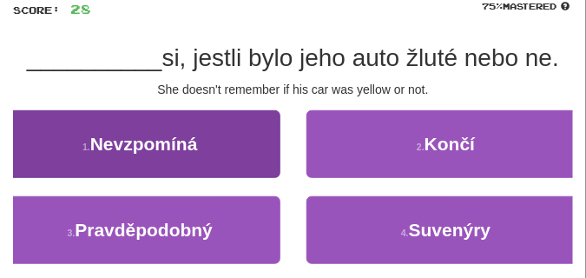
scroll to position [130, 0]
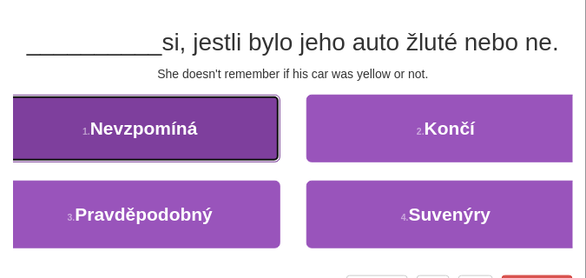
click at [224, 134] on button "1 . Nevzpomíná" at bounding box center [140, 129] width 280 height 68
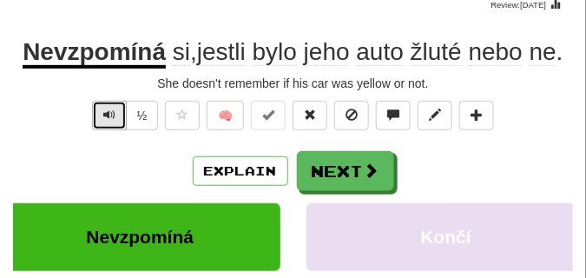
click at [109, 112] on span "Text-to-speech controls" at bounding box center [109, 115] width 12 height 12
click at [110, 112] on span "Text-to-speech controls" at bounding box center [109, 115] width 12 height 12
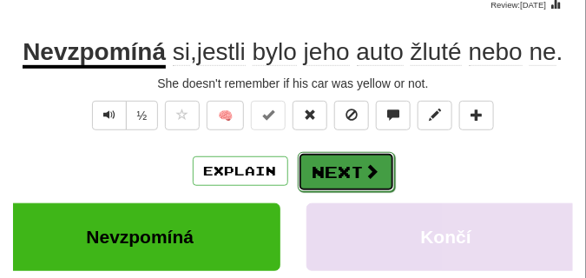
click at [333, 163] on button "Next" at bounding box center [346, 172] width 97 height 40
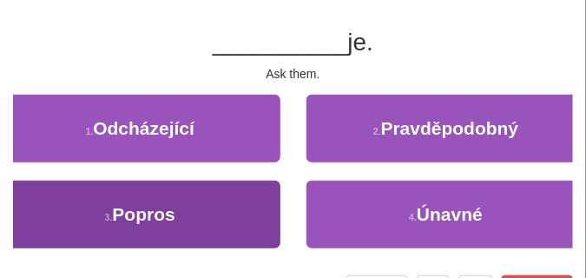
drag, startPoint x: 333, startPoint y: 163, endPoint x: 268, endPoint y: 215, distance: 82.7
click at [268, 215] on div "1 . Odcházející 2 . Pravděpodobný 3 . Popros 4 . Únavné" at bounding box center [293, 181] width 586 height 172
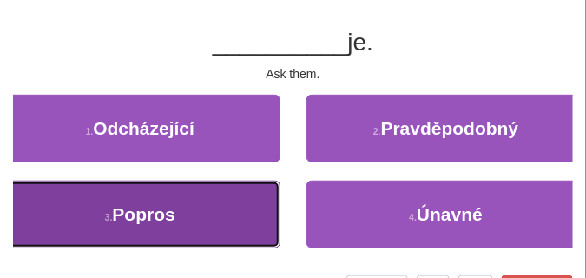
click at [268, 214] on button "3 . Popros" at bounding box center [140, 215] width 280 height 68
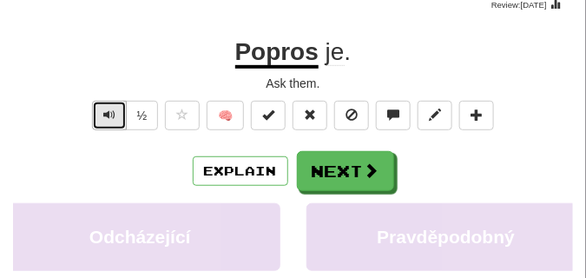
click at [109, 115] on span "Text-to-speech controls" at bounding box center [109, 115] width 12 height 12
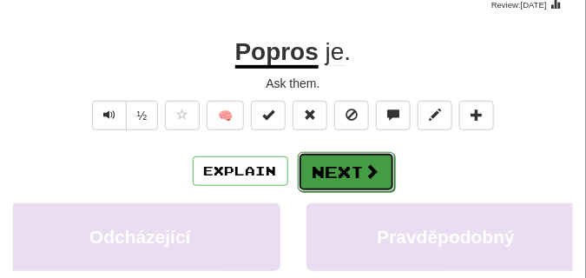
click at [379, 168] on span at bounding box center [373, 171] width 16 height 16
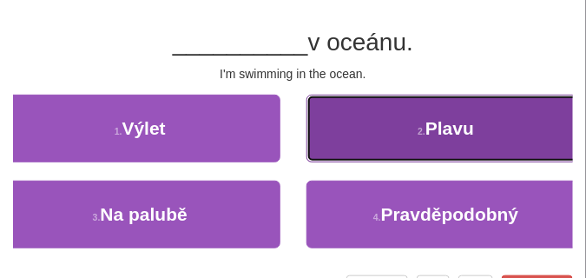
click at [394, 136] on button "2 . Plavu" at bounding box center [446, 129] width 280 height 68
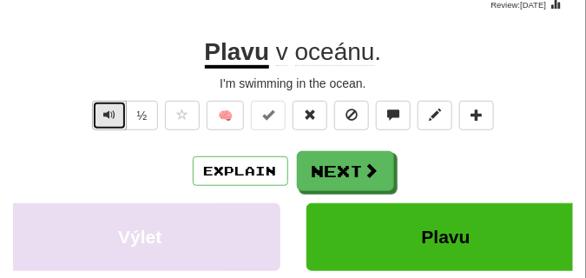
click at [104, 109] on span "Text-to-speech controls" at bounding box center [109, 115] width 12 height 12
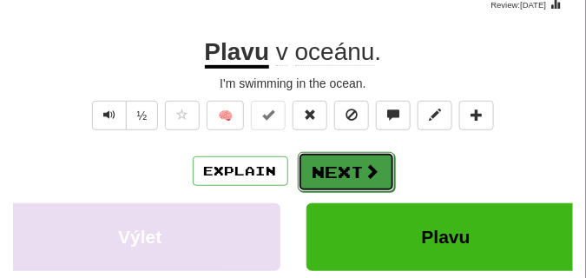
click at [344, 163] on button "Next" at bounding box center [346, 172] width 97 height 40
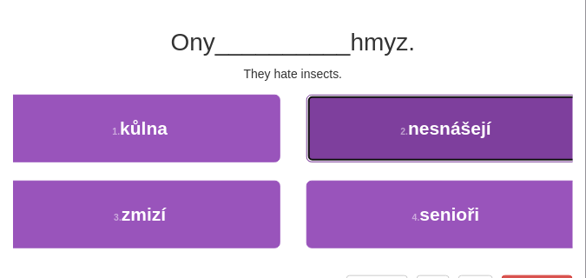
click at [385, 127] on button "2 . nesnášejí" at bounding box center [446, 129] width 280 height 68
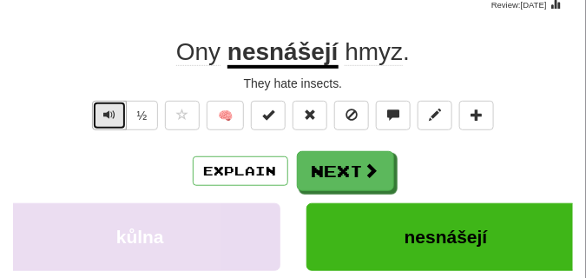
click at [112, 114] on span "Text-to-speech controls" at bounding box center [109, 115] width 12 height 12
click at [111, 114] on span "Text-to-speech controls" at bounding box center [109, 115] width 12 height 12
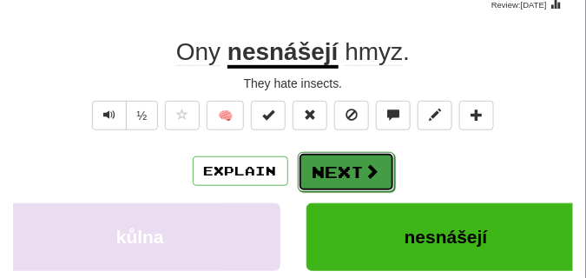
click at [327, 155] on button "Next" at bounding box center [346, 172] width 97 height 40
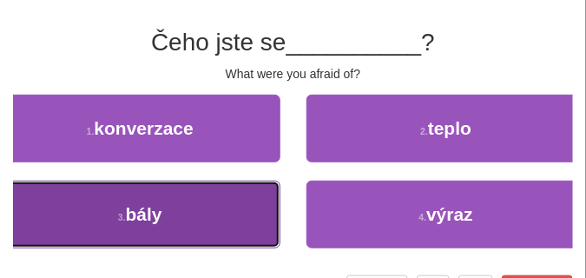
click at [164, 214] on button "3 . bály" at bounding box center [140, 215] width 280 height 68
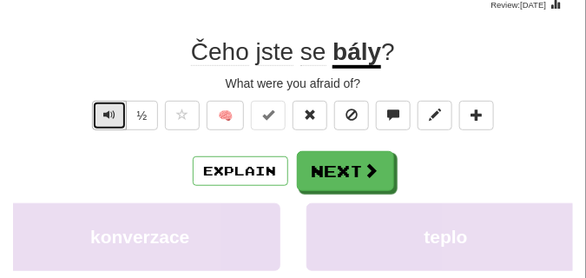
click at [104, 112] on span "Text-to-speech controls" at bounding box center [109, 115] width 12 height 12
click at [111, 113] on span "Text-to-speech controls" at bounding box center [109, 115] width 12 height 12
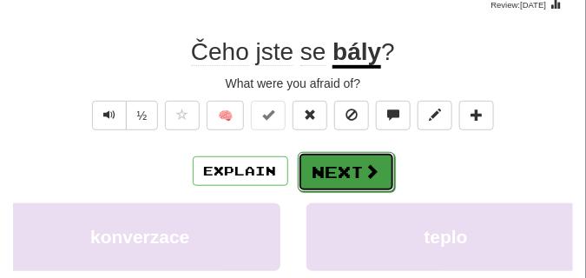
click at [349, 160] on button "Next" at bounding box center [346, 172] width 97 height 40
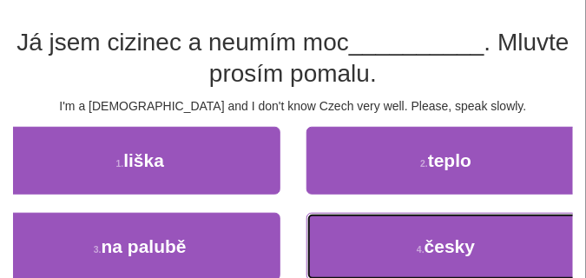
click at [341, 234] on button "4 . česky" at bounding box center [446, 247] width 280 height 68
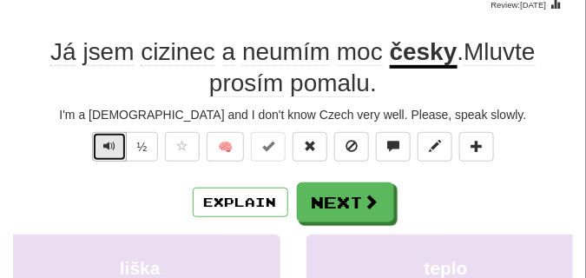
click at [107, 142] on span "Text-to-speech controls" at bounding box center [109, 146] width 12 height 12
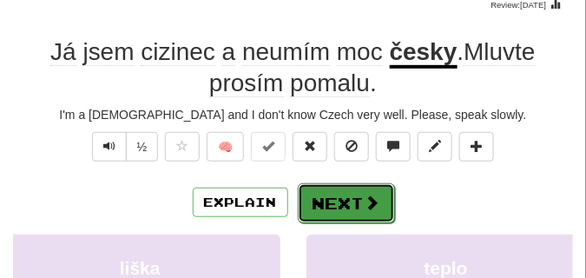
click at [349, 190] on button "Next" at bounding box center [346, 203] width 97 height 40
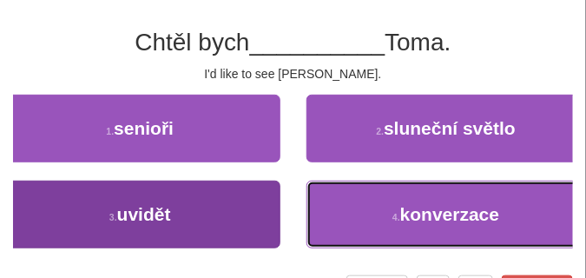
drag, startPoint x: 349, startPoint y: 190, endPoint x: 210, endPoint y: 207, distance: 140.0
click at [210, 207] on div "3 . uvidět 4 . konverzace" at bounding box center [293, 224] width 612 height 86
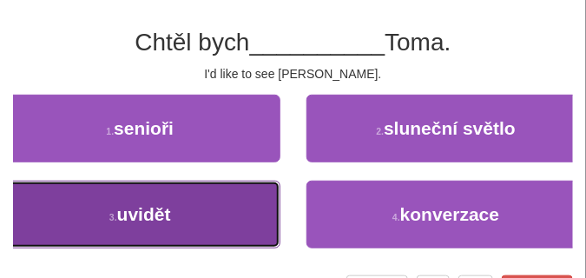
click at [209, 207] on button "3 . uvidět" at bounding box center [140, 215] width 280 height 68
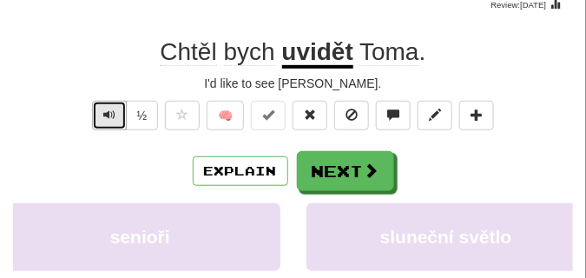
click at [110, 112] on span "Text-to-speech controls" at bounding box center [109, 115] width 12 height 12
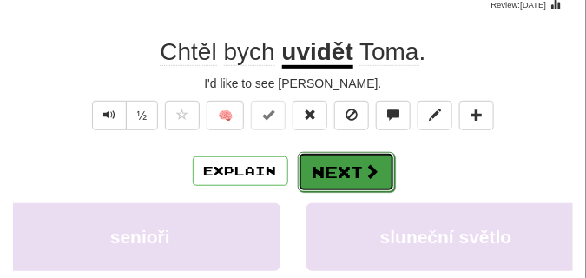
click at [326, 159] on button "Next" at bounding box center [346, 172] width 97 height 40
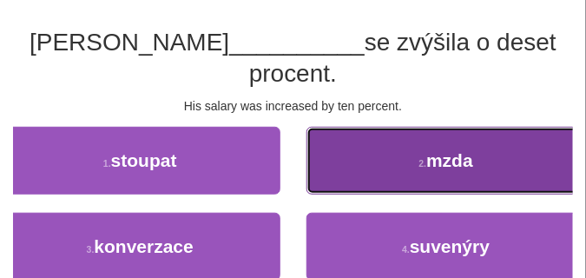
click at [333, 142] on button "2 . mzda" at bounding box center [446, 161] width 280 height 68
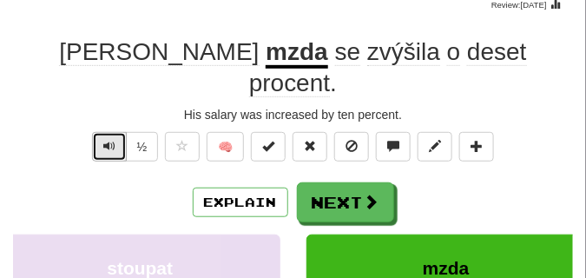
click at [103, 140] on span "Text-to-speech controls" at bounding box center [109, 146] width 12 height 12
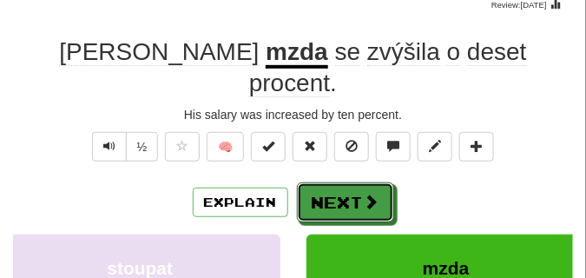
click at [346, 182] on button "Next" at bounding box center [345, 202] width 97 height 40
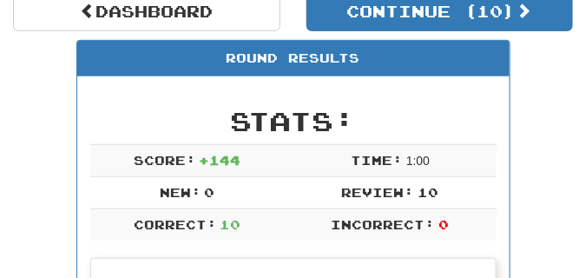
scroll to position [120, 0]
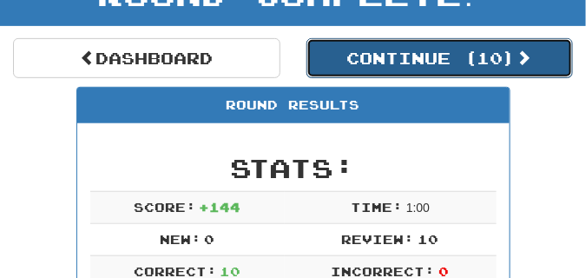
click at [392, 63] on button "Continue ( 10 )" at bounding box center [439, 58] width 267 height 40
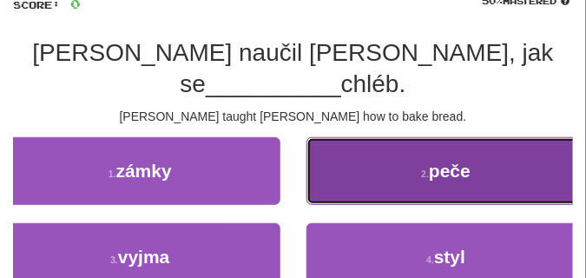
click at [332, 137] on button "2 . peče" at bounding box center [446, 171] width 280 height 68
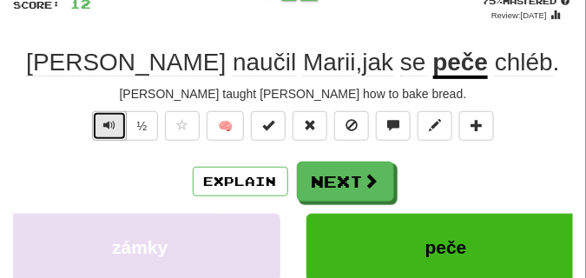
click at [114, 119] on span "Text-to-speech controls" at bounding box center [109, 125] width 12 height 12
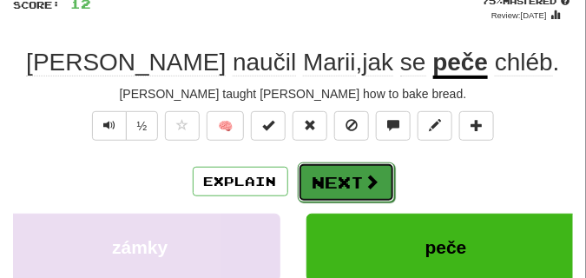
click at [361, 173] on button "Next" at bounding box center [346, 182] width 97 height 40
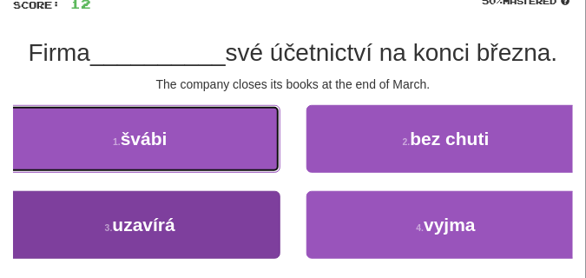
drag, startPoint x: 195, startPoint y: 145, endPoint x: 181, endPoint y: 213, distance: 69.1
click at [181, 213] on div "1 . švábi 2 . bez chuti 3 . uzavírá 4 . vyjma" at bounding box center [293, 191] width 586 height 172
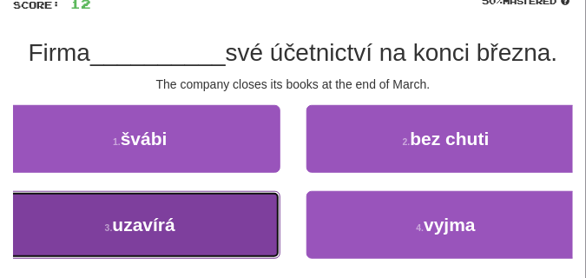
click at [181, 213] on button "3 . uzavírá" at bounding box center [140, 225] width 280 height 68
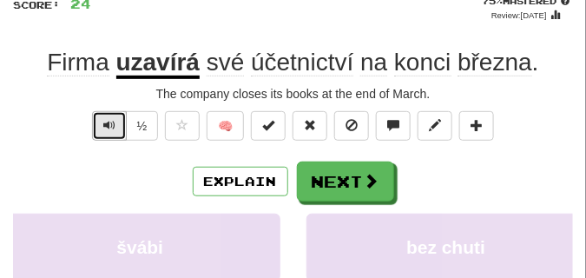
click at [106, 124] on span "Text-to-speech controls" at bounding box center [109, 125] width 12 height 12
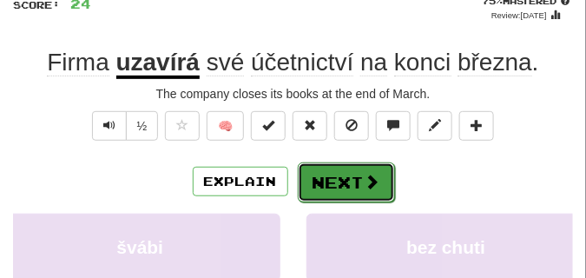
click at [349, 163] on button "Next" at bounding box center [346, 182] width 97 height 40
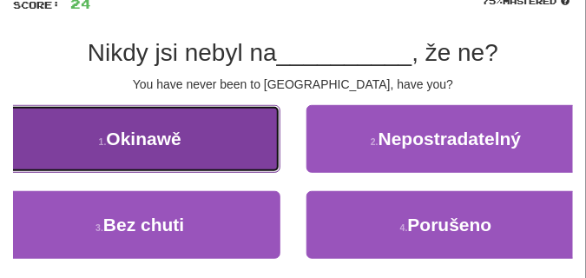
click at [142, 141] on span "Okinawě" at bounding box center [143, 138] width 75 height 20
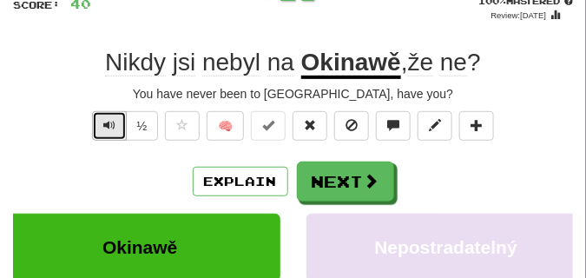
click at [104, 116] on button "Text-to-speech controls" at bounding box center [109, 126] width 35 height 30
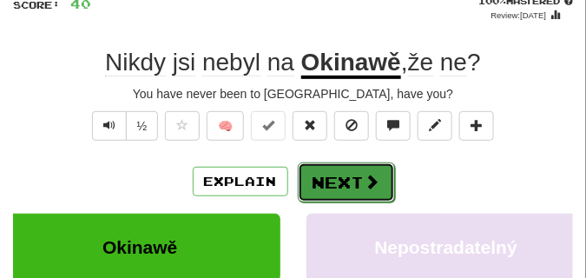
click at [333, 165] on button "Next" at bounding box center [346, 182] width 97 height 40
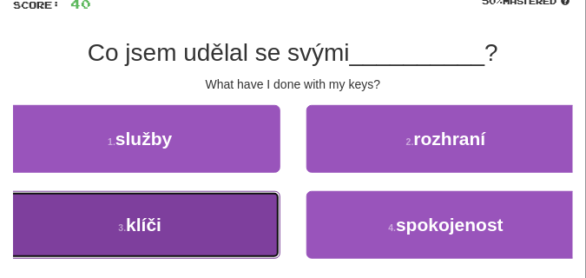
click at [141, 214] on button "3 . klíči" at bounding box center [140, 225] width 280 height 68
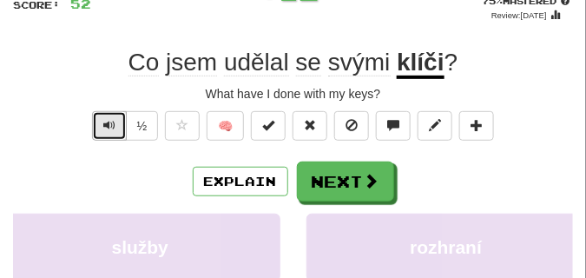
click at [109, 123] on span "Text-to-speech controls" at bounding box center [109, 125] width 12 height 12
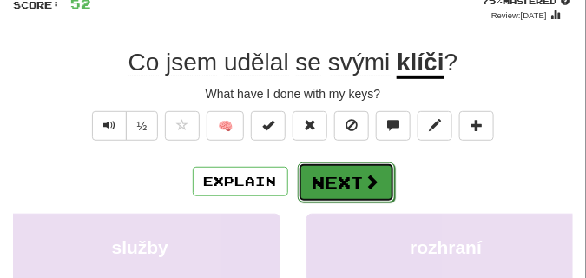
click at [338, 178] on button "Next" at bounding box center [346, 182] width 97 height 40
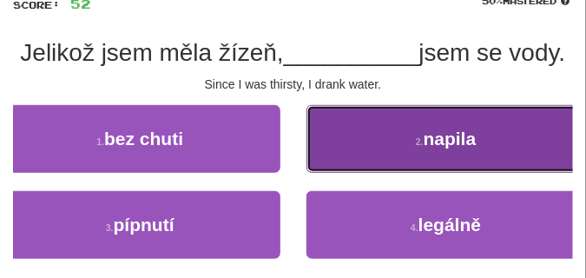
click at [399, 130] on button "2 . napila" at bounding box center [446, 139] width 280 height 68
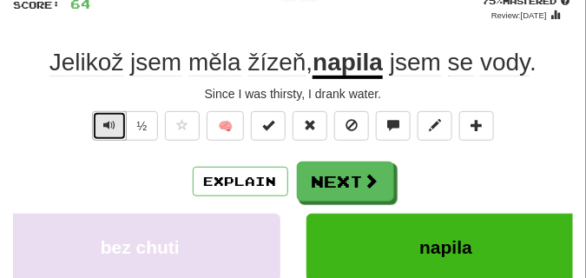
click at [115, 125] on button "Text-to-speech controls" at bounding box center [109, 126] width 35 height 30
click at [114, 125] on span "Text-to-speech controls" at bounding box center [109, 125] width 12 height 12
drag, startPoint x: 114, startPoint y: 125, endPoint x: 76, endPoint y: 174, distance: 61.3
click at [76, 174] on div "/ Score: 64 + 12 75 % Mastered Review: 2025-10-17 Jelikož jsem měla žízeň , nap…" at bounding box center [293, 226] width 560 height 504
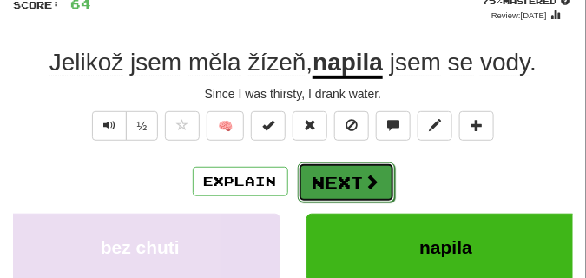
click at [352, 175] on button "Next" at bounding box center [346, 182] width 97 height 40
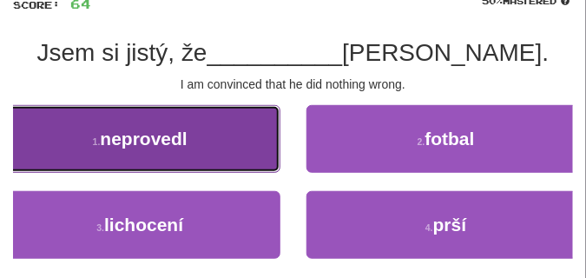
click at [148, 129] on span "neprovedl" at bounding box center [143, 138] width 87 height 20
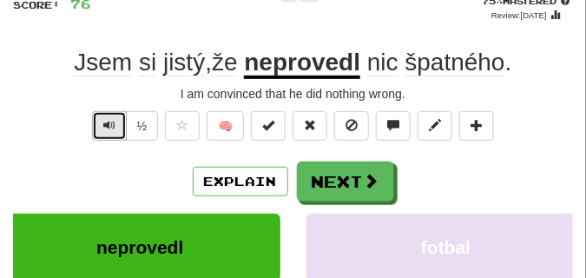
click at [111, 125] on span "Text-to-speech controls" at bounding box center [109, 125] width 12 height 12
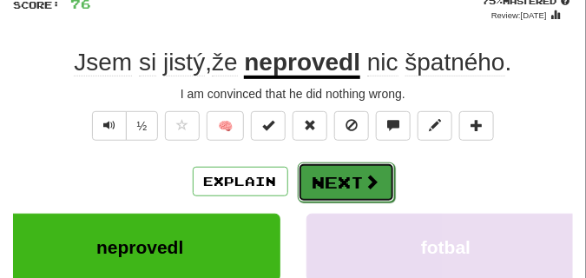
click at [359, 174] on button "Next" at bounding box center [346, 182] width 97 height 40
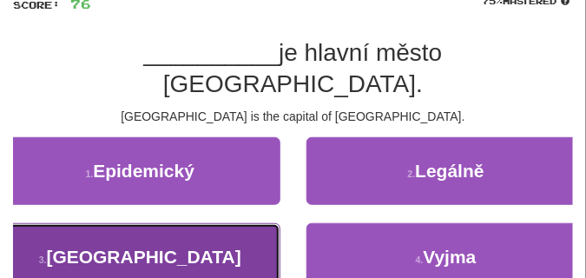
click at [102, 223] on button "3 . Peking" at bounding box center [140, 257] width 280 height 68
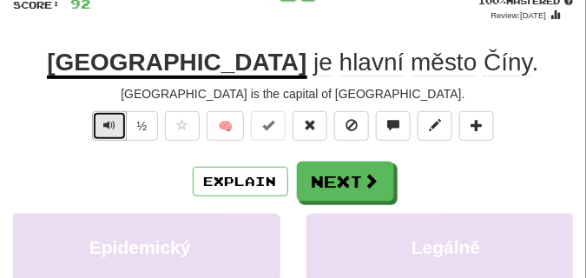
click at [113, 122] on span "Text-to-speech controls" at bounding box center [109, 125] width 12 height 12
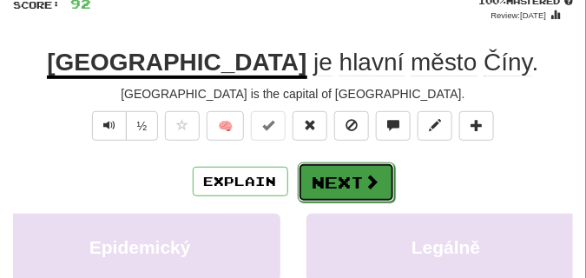
click at [347, 163] on button "Next" at bounding box center [346, 182] width 97 height 40
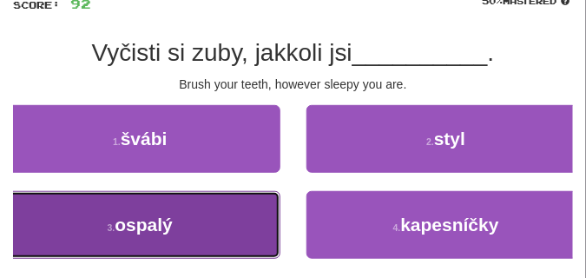
click at [174, 200] on button "3 . ospalý" at bounding box center [140, 225] width 280 height 68
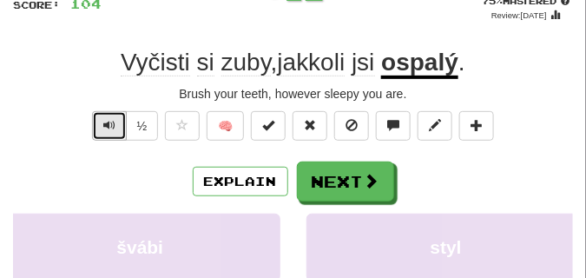
click at [102, 122] on button "Text-to-speech controls" at bounding box center [109, 126] width 35 height 30
click at [103, 123] on span "Text-to-speech controls" at bounding box center [109, 125] width 12 height 12
click at [102, 124] on button "Text-to-speech controls" at bounding box center [109, 126] width 35 height 30
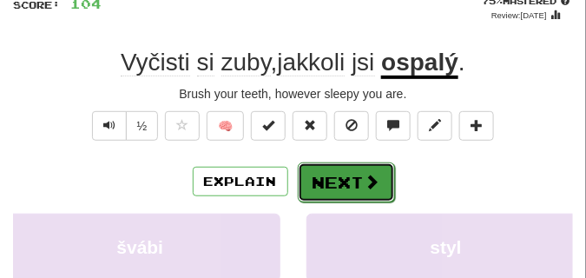
click at [318, 173] on button "Next" at bounding box center [346, 182] width 97 height 40
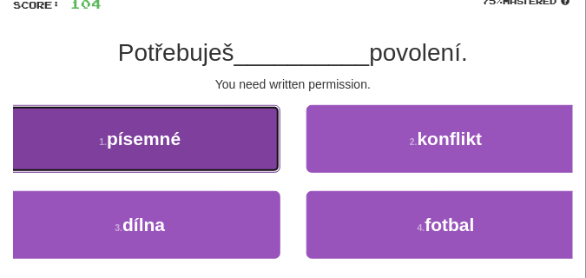
click at [221, 132] on button "1 . písemné" at bounding box center [140, 139] width 280 height 68
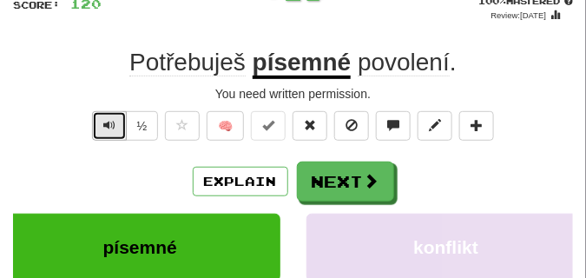
click at [111, 122] on span "Text-to-speech controls" at bounding box center [109, 125] width 12 height 12
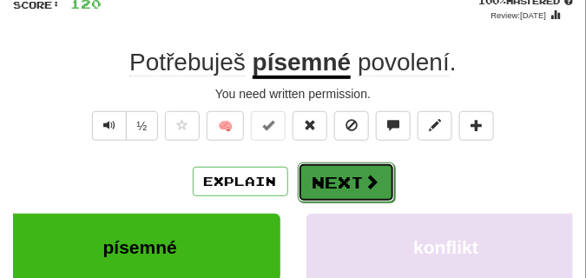
click at [318, 168] on button "Next" at bounding box center [346, 182] width 97 height 40
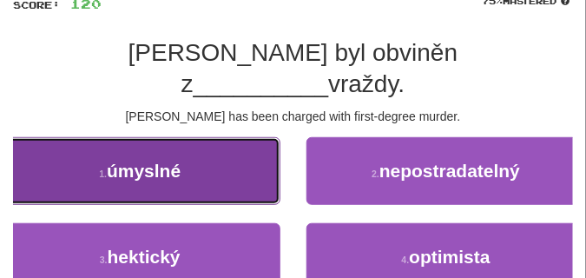
click at [198, 137] on button "1 . úmyslné" at bounding box center [140, 171] width 280 height 68
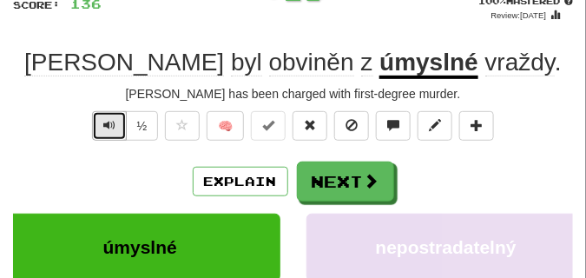
click at [113, 124] on span "Text-to-speech controls" at bounding box center [109, 125] width 12 height 12
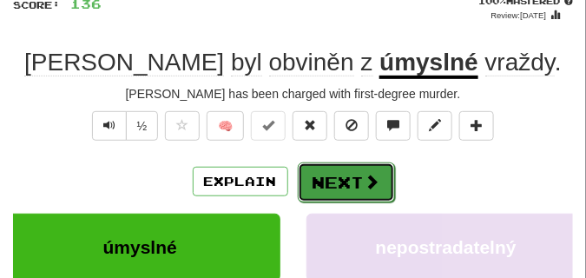
click at [354, 172] on button "Next" at bounding box center [346, 182] width 97 height 40
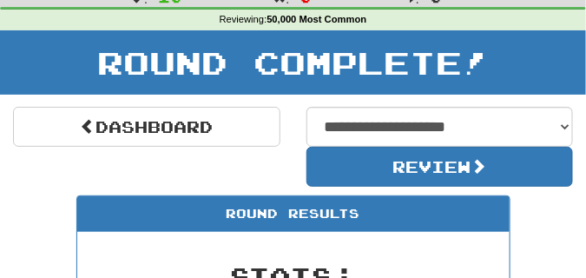
scroll to position [66, 0]
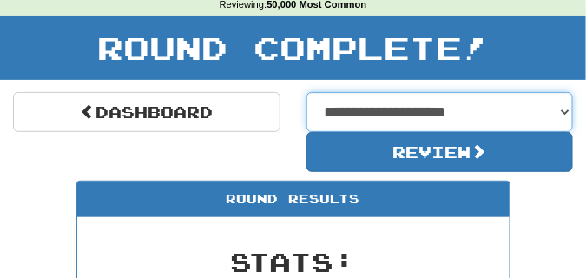
click at [565, 114] on select "**********" at bounding box center [439, 112] width 267 height 40
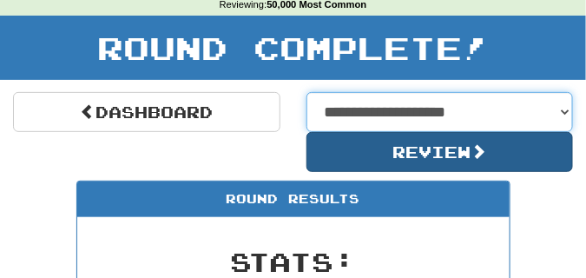
select select "**********"
click at [306, 92] on select "**********" at bounding box center [439, 112] width 267 height 40
select select "**********"
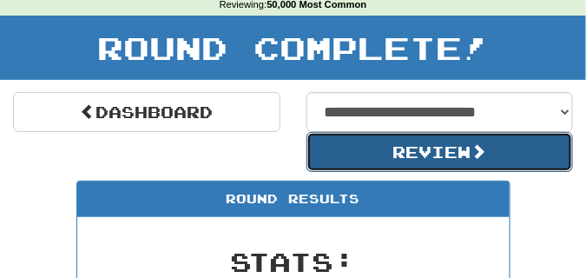
click at [362, 155] on button "Review" at bounding box center [439, 152] width 267 height 40
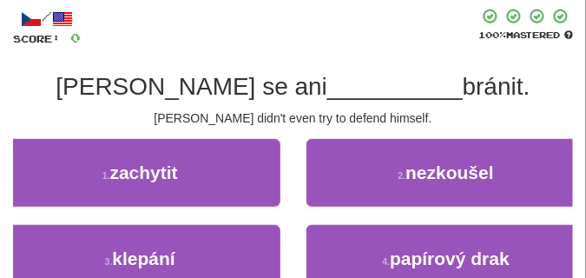
scroll to position [87, 0]
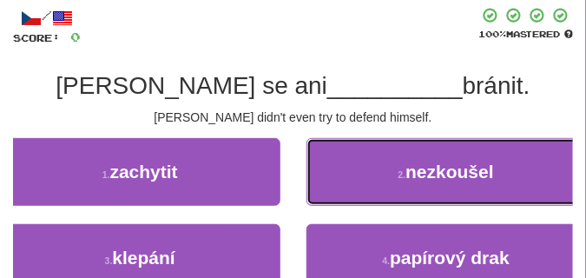
click at [362, 154] on button "2 . nezkoušel" at bounding box center [446, 172] width 280 height 68
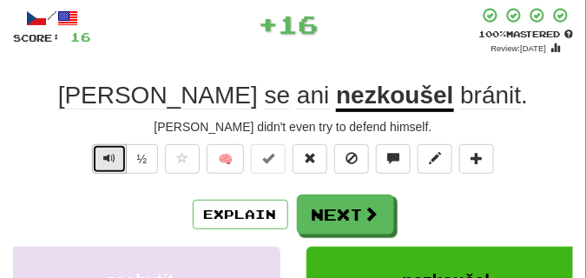
click at [107, 154] on span "Text-to-speech controls" at bounding box center [109, 158] width 12 height 12
click at [107, 155] on span "Text-to-speech controls" at bounding box center [109, 158] width 12 height 12
click at [108, 155] on span "Text-to-speech controls" at bounding box center [109, 158] width 12 height 12
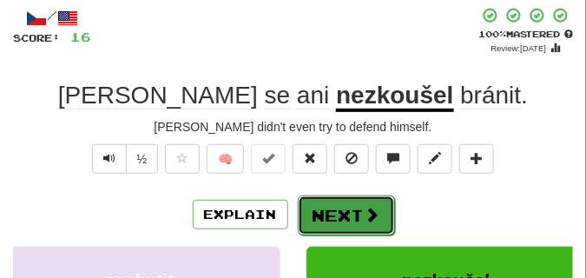
click at [365, 199] on button "Next" at bounding box center [346, 215] width 97 height 40
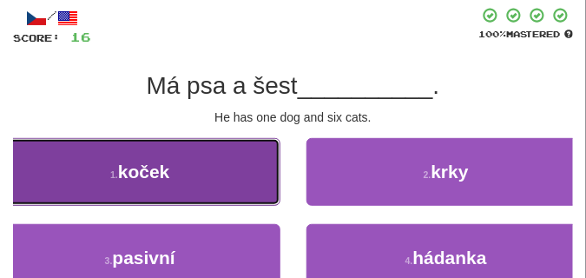
click at [192, 171] on button "1 . koček" at bounding box center [140, 172] width 280 height 68
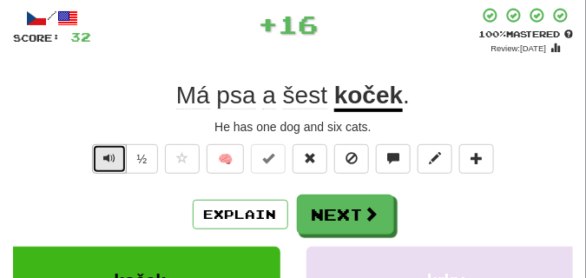
click at [105, 155] on span "Text-to-speech controls" at bounding box center [109, 158] width 12 height 12
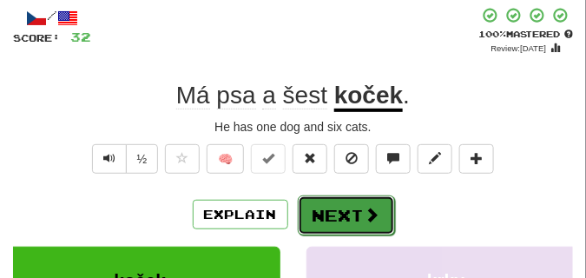
click at [328, 204] on button "Next" at bounding box center [346, 215] width 97 height 40
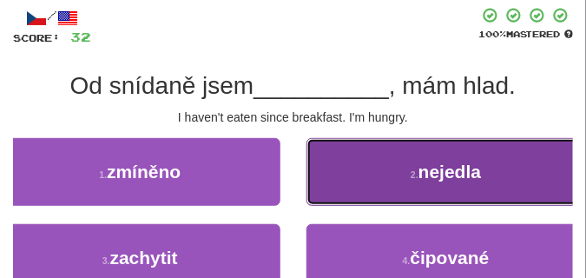
click at [419, 161] on button "2 . nejedla" at bounding box center [446, 172] width 280 height 68
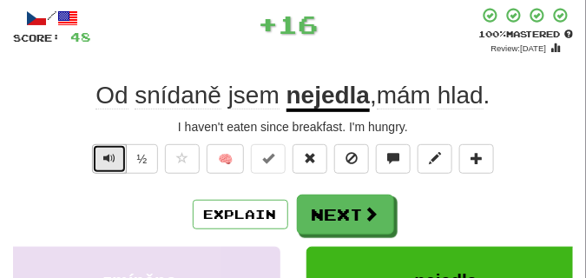
click at [105, 158] on span "Text-to-speech controls" at bounding box center [109, 158] width 12 height 12
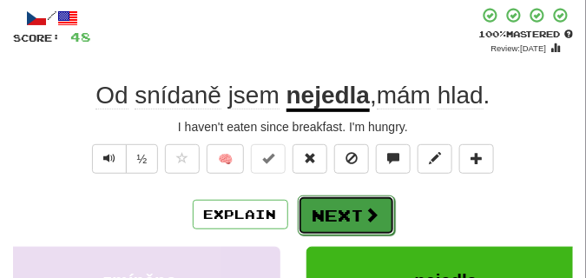
click at [320, 201] on button "Next" at bounding box center [346, 215] width 97 height 40
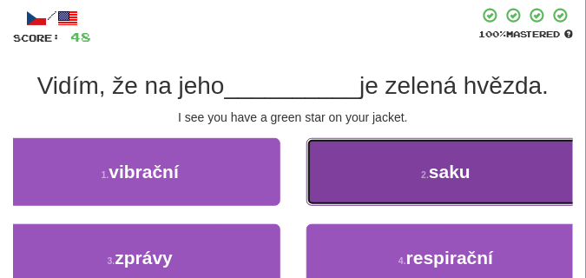
click at [372, 172] on button "2 . saku" at bounding box center [446, 172] width 280 height 68
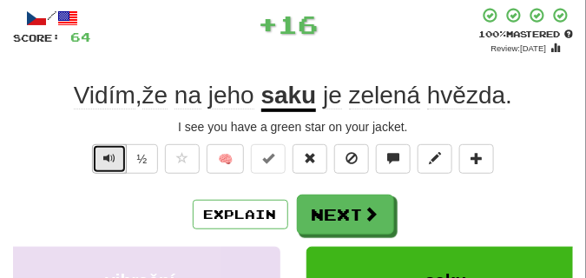
click at [111, 159] on span "Text-to-speech controls" at bounding box center [109, 158] width 12 height 12
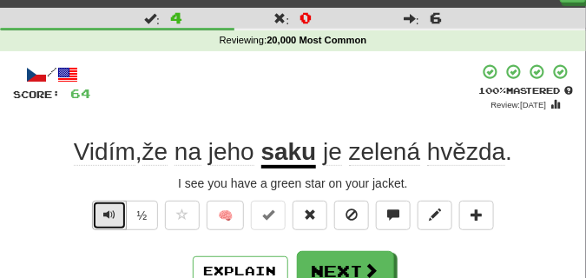
scroll to position [43, 0]
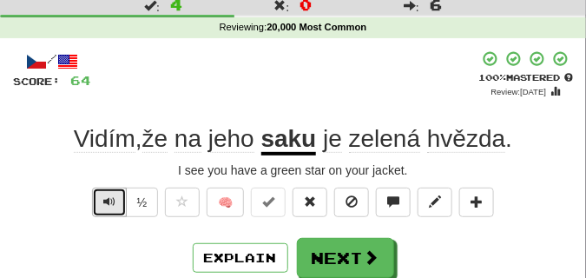
click at [111, 188] on button "Text-to-speech controls" at bounding box center [109, 203] width 35 height 30
click at [111, 203] on span "Text-to-speech controls" at bounding box center [109, 201] width 12 height 12
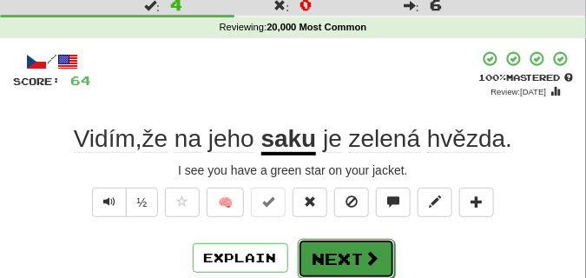
click at [358, 254] on button "Next" at bounding box center [346, 259] width 97 height 40
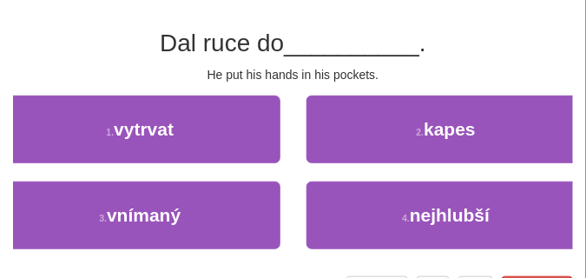
scroll to position [130, 0]
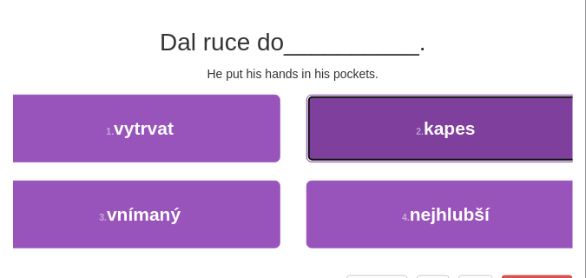
click at [370, 148] on button "2 . kapes" at bounding box center [446, 129] width 280 height 68
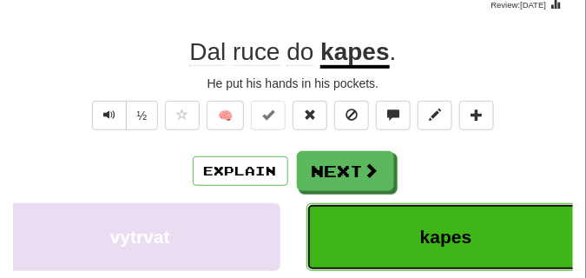
scroll to position [43, 0]
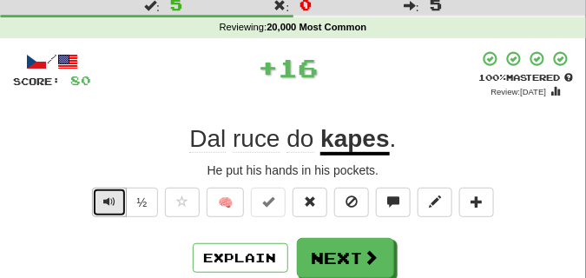
click at [109, 200] on span "Text-to-speech controls" at bounding box center [109, 201] width 12 height 12
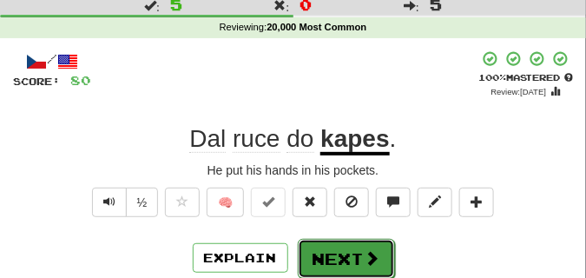
click at [346, 242] on button "Next" at bounding box center [346, 259] width 97 height 40
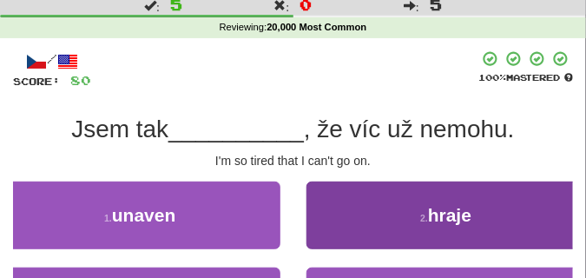
scroll to position [87, 0]
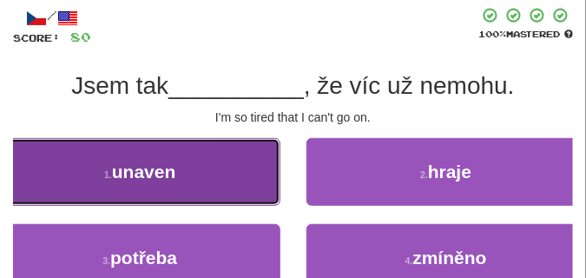
click at [190, 179] on button "1 . unaven" at bounding box center [140, 172] width 280 height 68
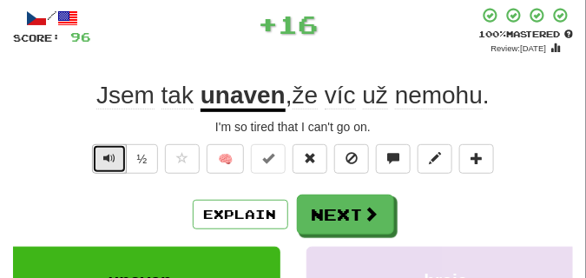
click at [113, 152] on span "Text-to-speech controls" at bounding box center [109, 158] width 12 height 12
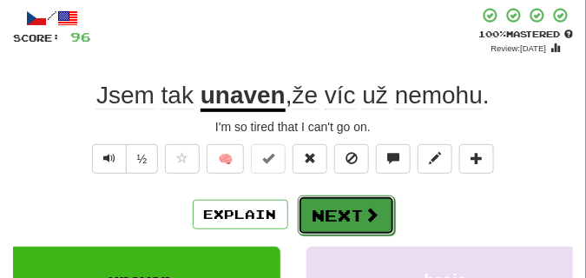
click at [333, 201] on button "Next" at bounding box center [346, 215] width 97 height 40
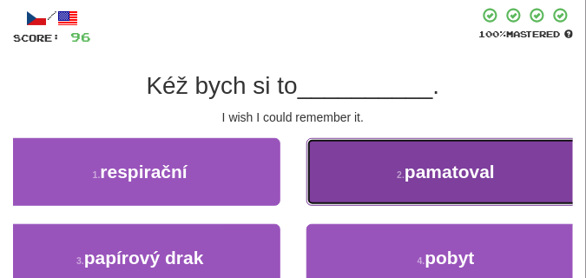
click at [372, 181] on button "2 . pamatoval" at bounding box center [446, 172] width 280 height 68
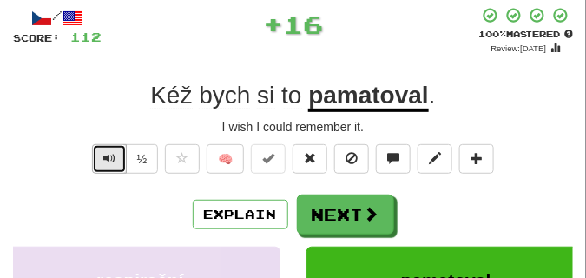
click at [112, 153] on span "Text-to-speech controls" at bounding box center [109, 158] width 12 height 12
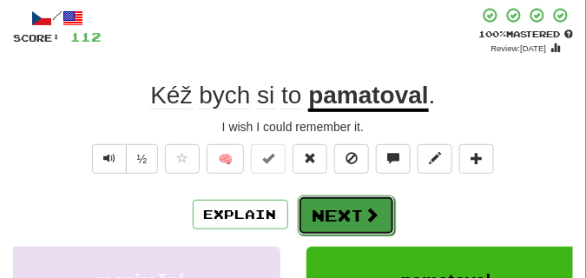
click at [351, 201] on button "Next" at bounding box center [346, 215] width 97 height 40
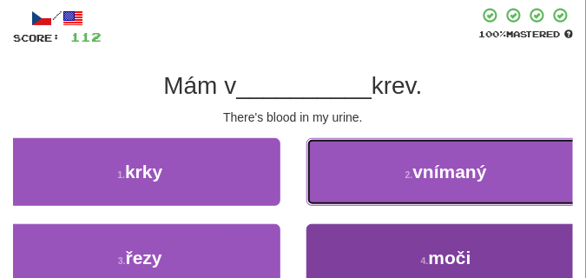
drag, startPoint x: 351, startPoint y: 201, endPoint x: 372, endPoint y: 238, distance: 42.4
click at [372, 238] on div "1 . krky 2 . vnímaný 3 . řezy 4 . moči" at bounding box center [293, 224] width 586 height 172
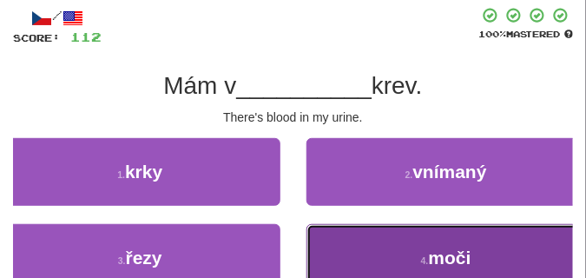
click at [372, 236] on button "4 . moči" at bounding box center [446, 258] width 280 height 68
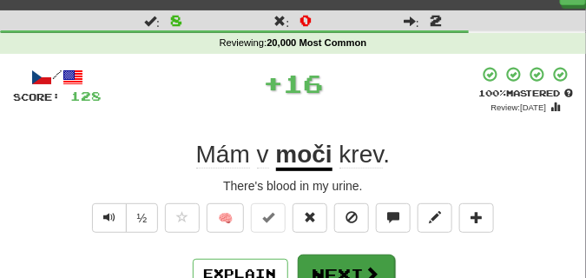
scroll to position [43, 0]
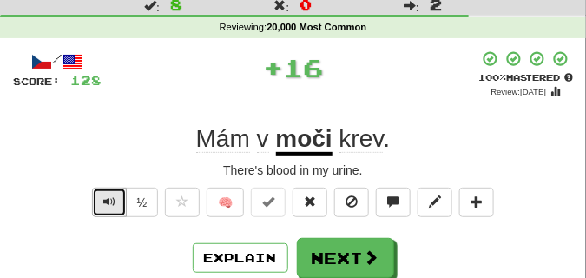
click at [104, 201] on span "Text-to-speech controls" at bounding box center [109, 201] width 12 height 12
click at [103, 201] on span "Text-to-speech controls" at bounding box center [109, 201] width 12 height 12
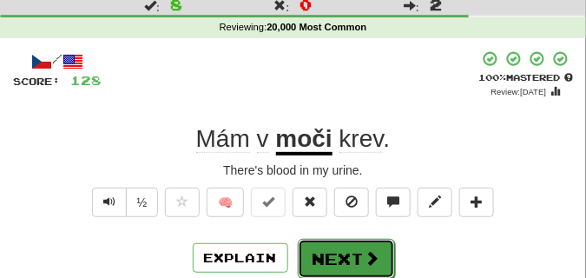
click at [337, 254] on button "Next" at bounding box center [346, 259] width 97 height 40
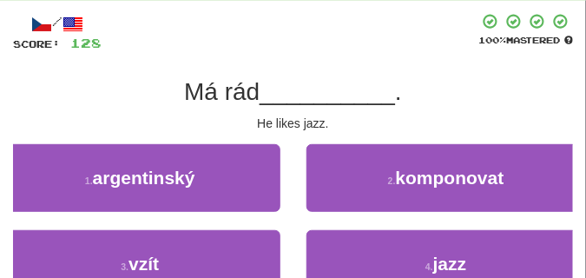
scroll to position [130, 0]
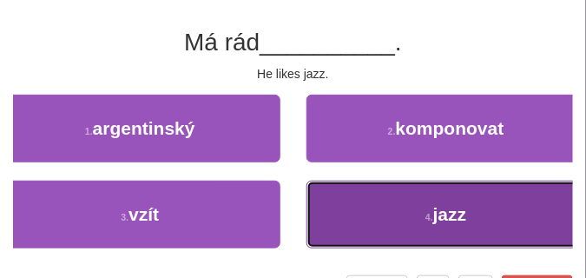
click at [441, 210] on span "jazz" at bounding box center [450, 214] width 34 height 20
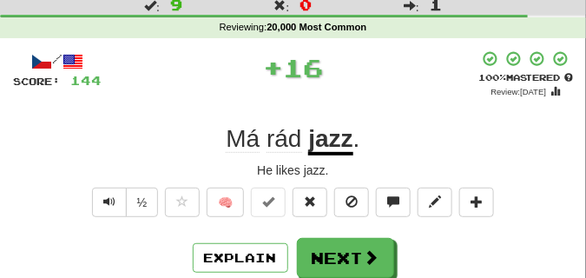
scroll to position [43, 0]
click at [108, 198] on span "Text-to-speech controls" at bounding box center [109, 201] width 12 height 12
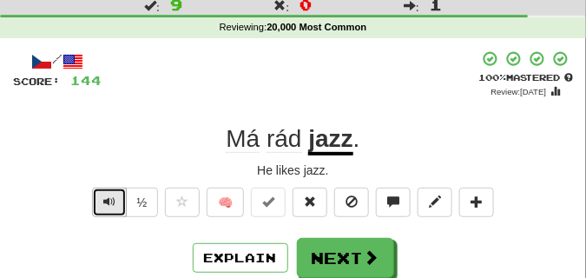
click at [109, 198] on span "Text-to-speech controls" at bounding box center [109, 201] width 12 height 12
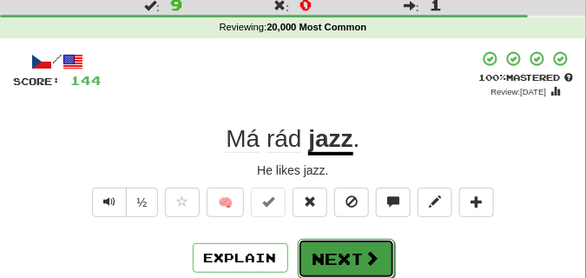
click at [348, 248] on button "Next" at bounding box center [346, 259] width 97 height 40
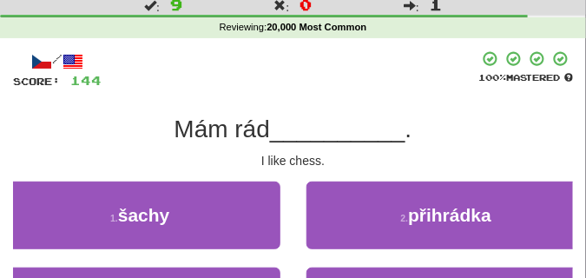
scroll to position [87, 0]
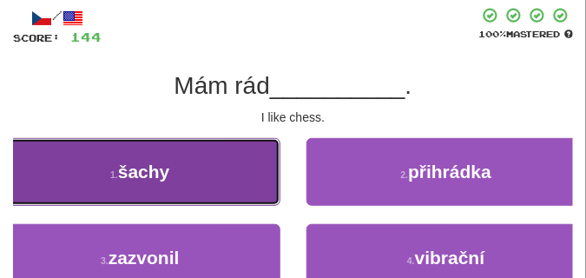
click at [241, 185] on button "1 . šachy" at bounding box center [140, 172] width 280 height 68
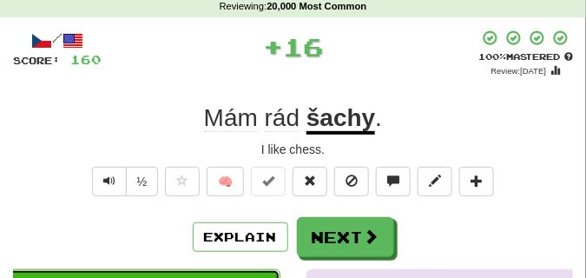
scroll to position [43, 0]
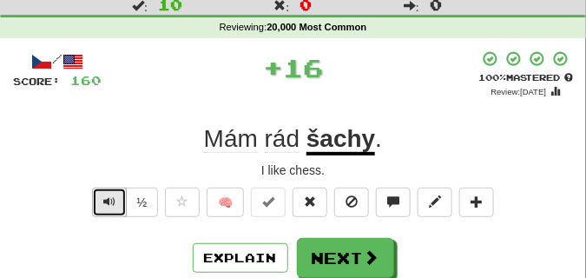
click at [102, 198] on button "Text-to-speech controls" at bounding box center [109, 203] width 35 height 30
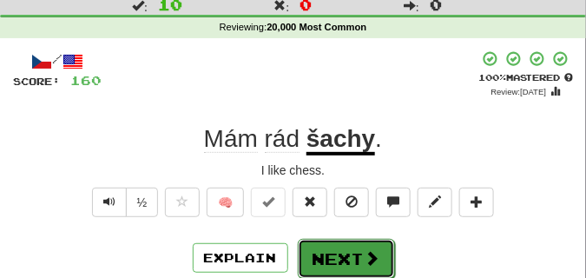
click at [359, 246] on button "Next" at bounding box center [346, 259] width 97 height 40
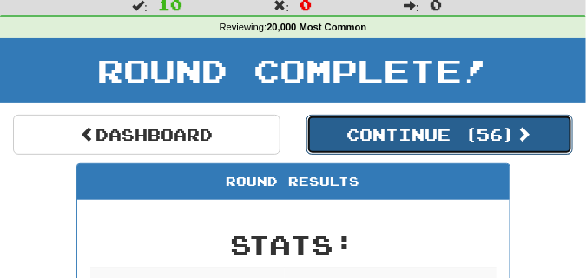
click at [403, 141] on button "Continue ( 56 )" at bounding box center [439, 135] width 267 height 40
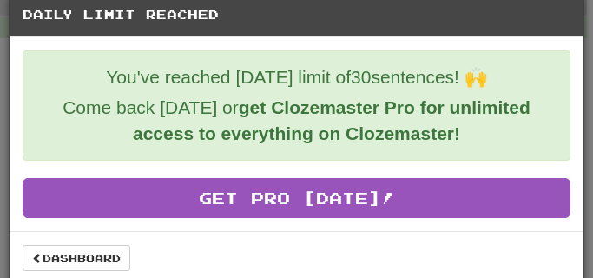
scroll to position [31, 0]
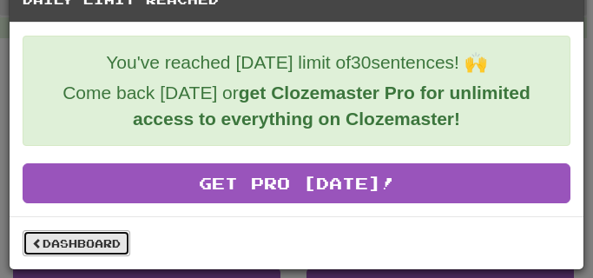
click at [57, 236] on link "Dashboard" at bounding box center [77, 243] width 108 height 26
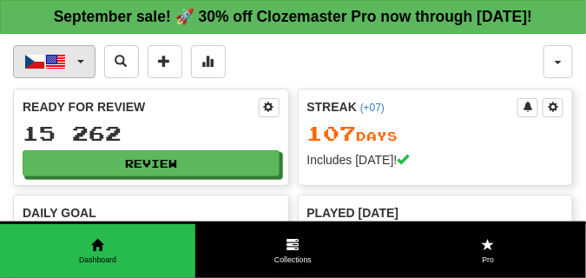
click at [81, 78] on button "Čeština / English" at bounding box center [54, 61] width 82 height 33
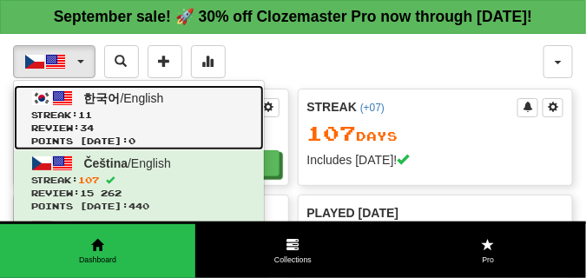
click at [76, 123] on link "한국어 / English Streak: 11 Review: 34 Points today: 0" at bounding box center [139, 117] width 250 height 65
